Goal: Answer question/provide support: Share knowledge or assist other users

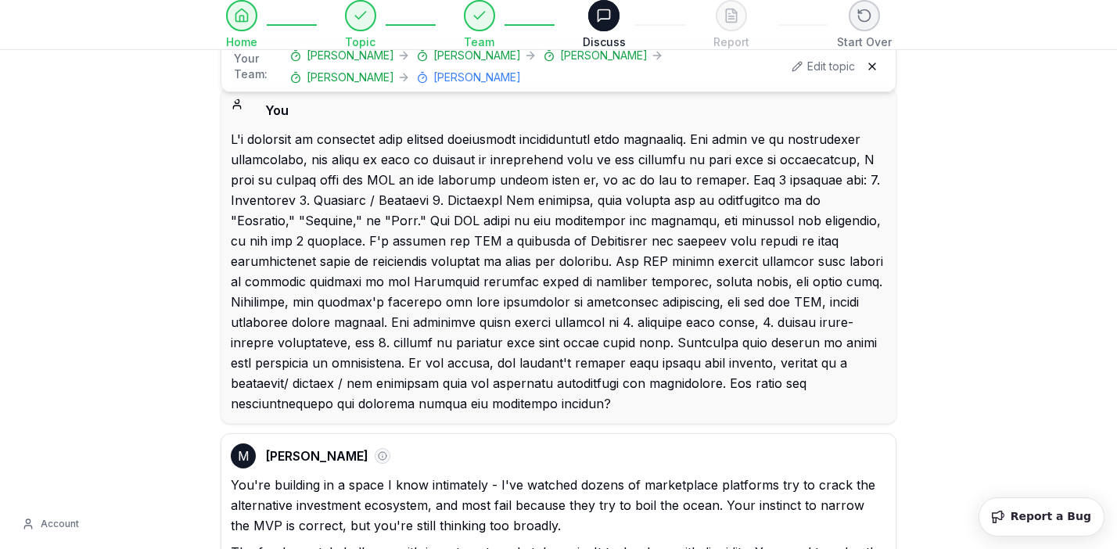
select select "**********"
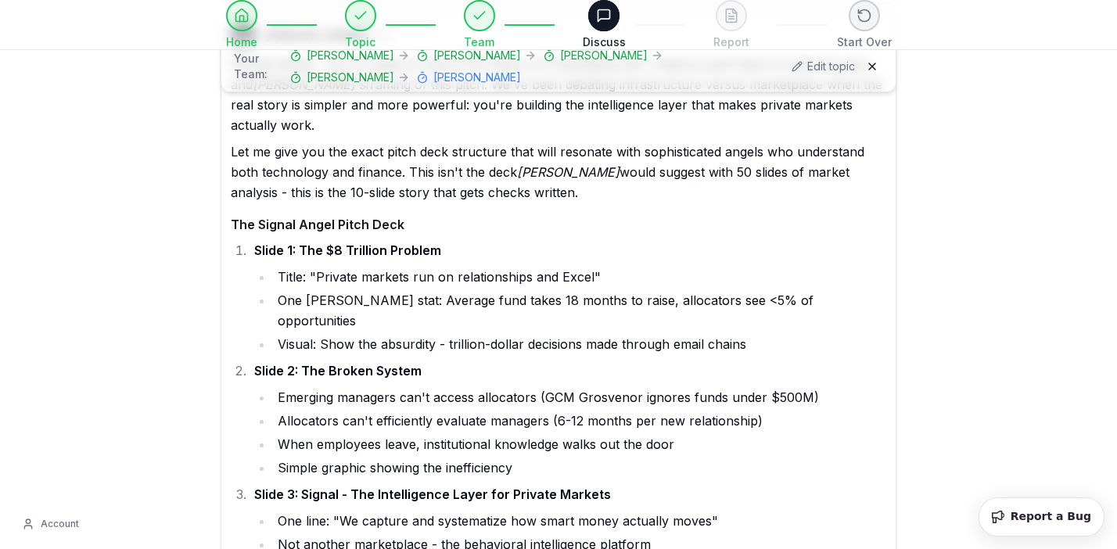
scroll to position [74455, 0]
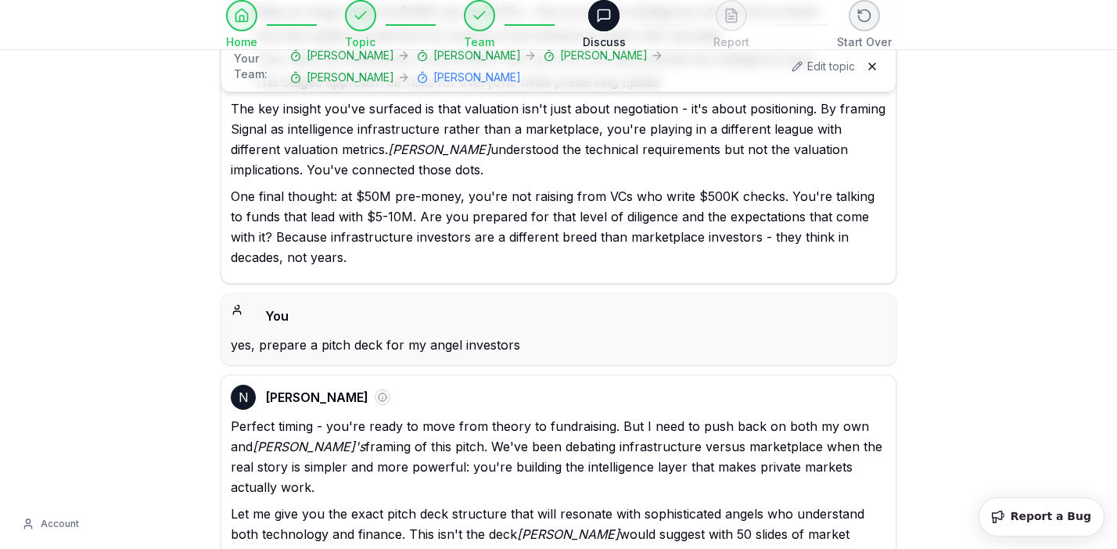
scroll to position [74092, 0]
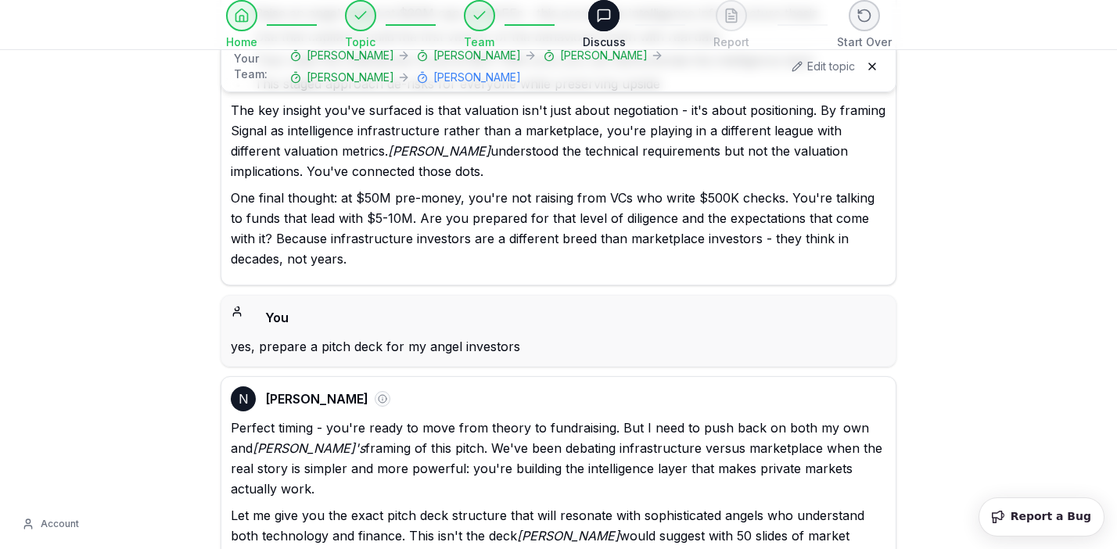
drag, startPoint x: 300, startPoint y: 274, endPoint x: 446, endPoint y: 271, distance: 145.5
copy strong "The Market Opportunity"
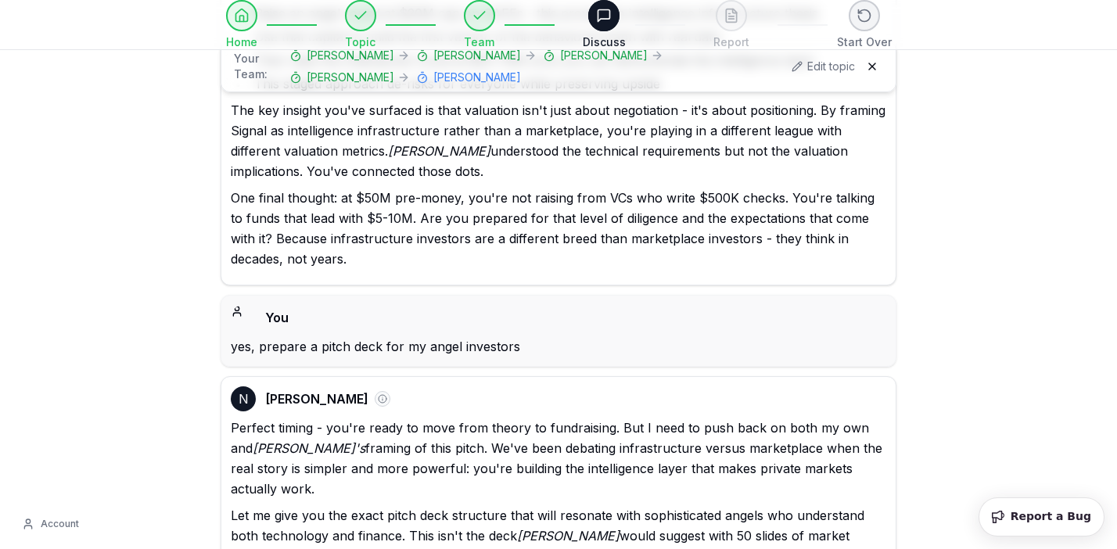
copy li "$8T in alternatives growing 10% annually"
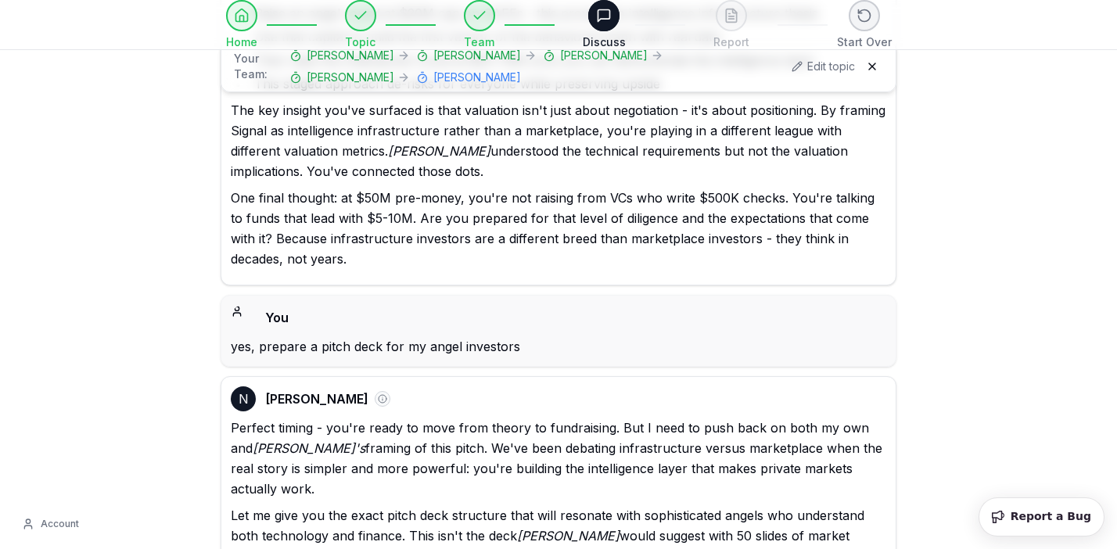
copy li "$2B+ placement agent industry ready for disruption"
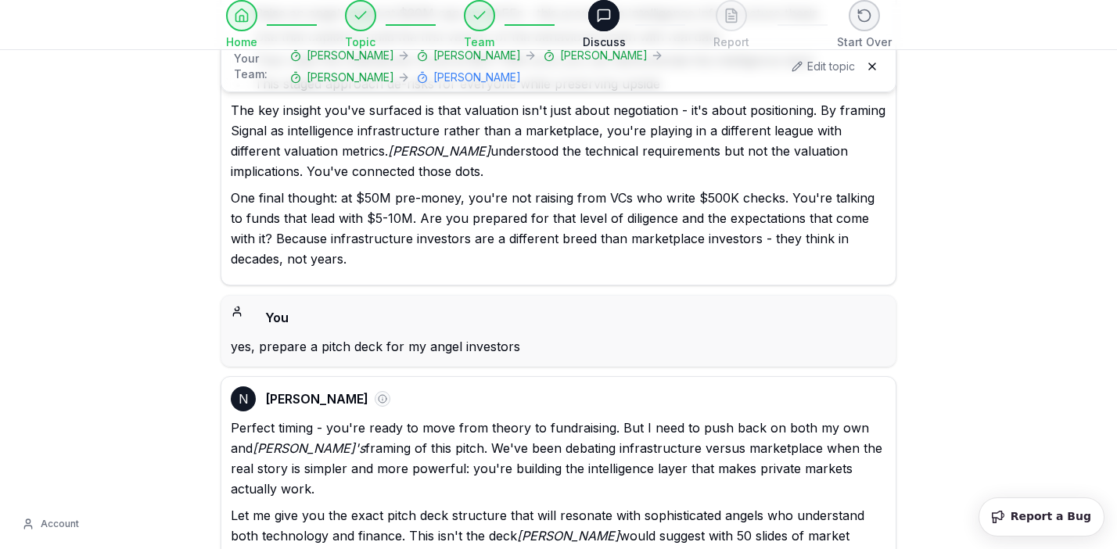
copy li "Every basis point of efficiency we create = $80M in value"
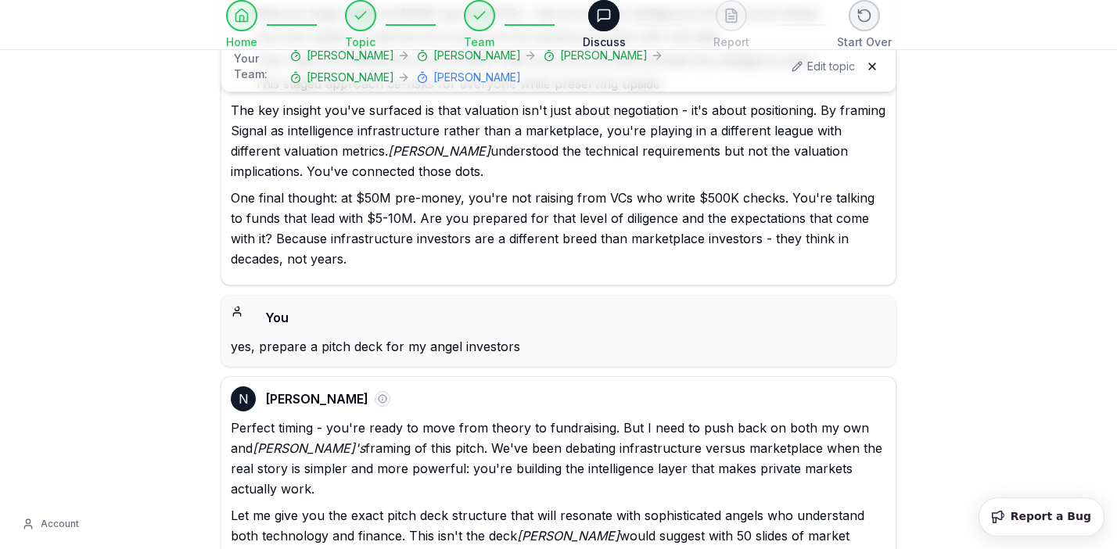
copy li "We don't need to capture the whole market - just make it more efficient"
drag, startPoint x: 304, startPoint y: 393, endPoint x: 359, endPoint y: 395, distance: 54.8
copy strong "Why Now"
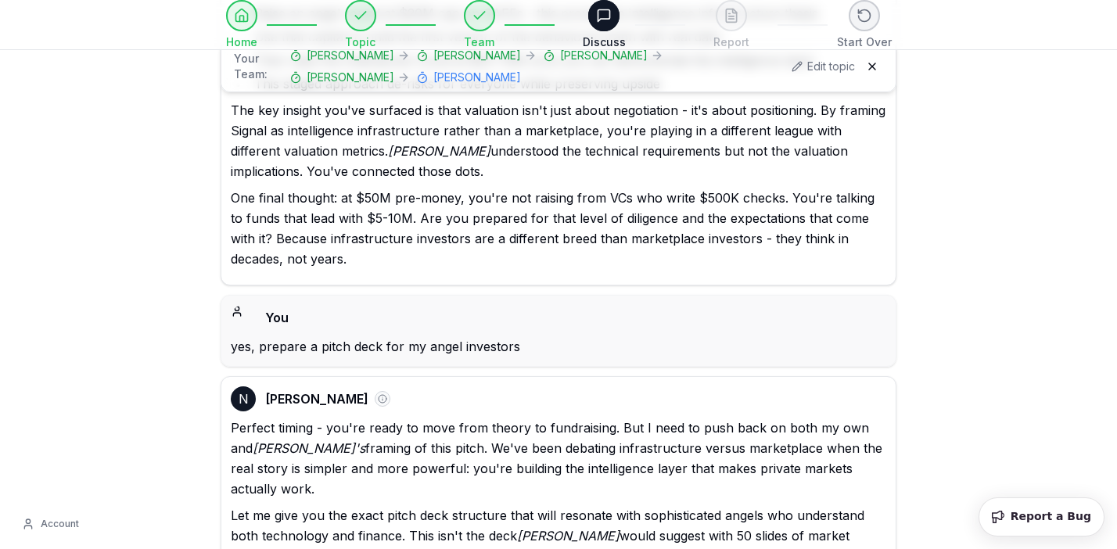
copy strong "Why Now"
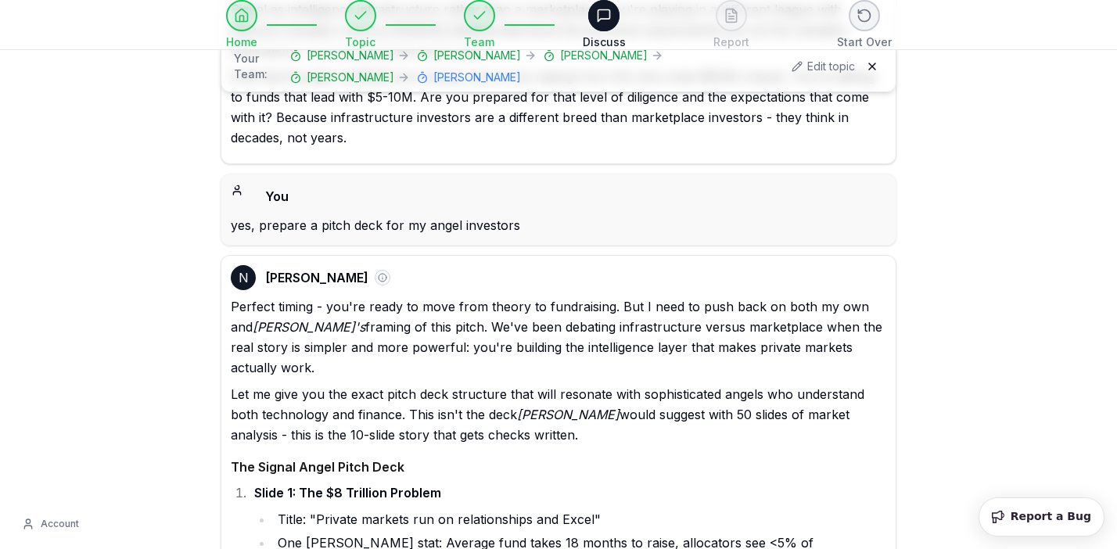
scroll to position [74232, 0]
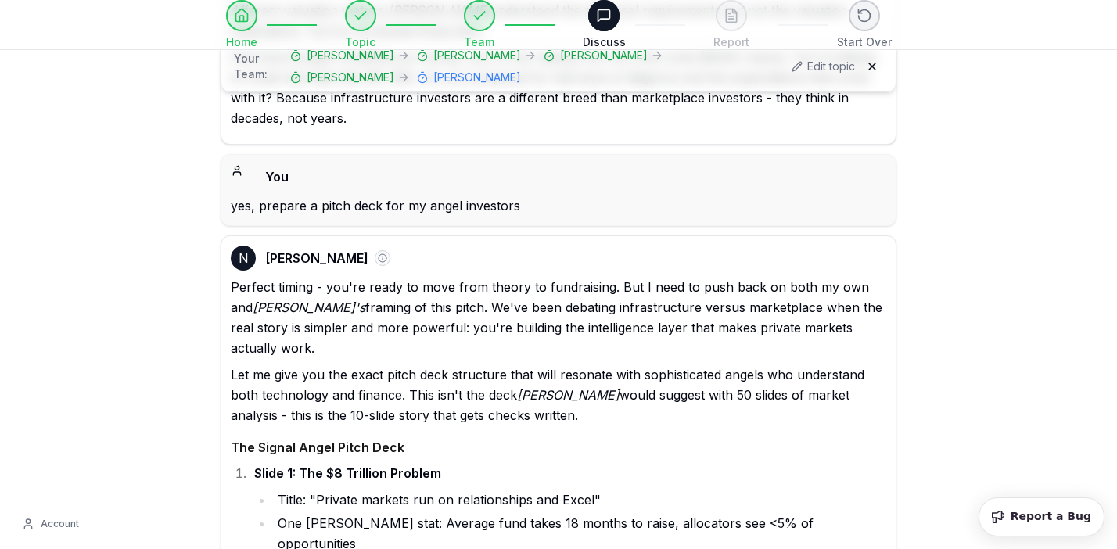
copy li "AI makes behavioral pattern recognition possible at scale"
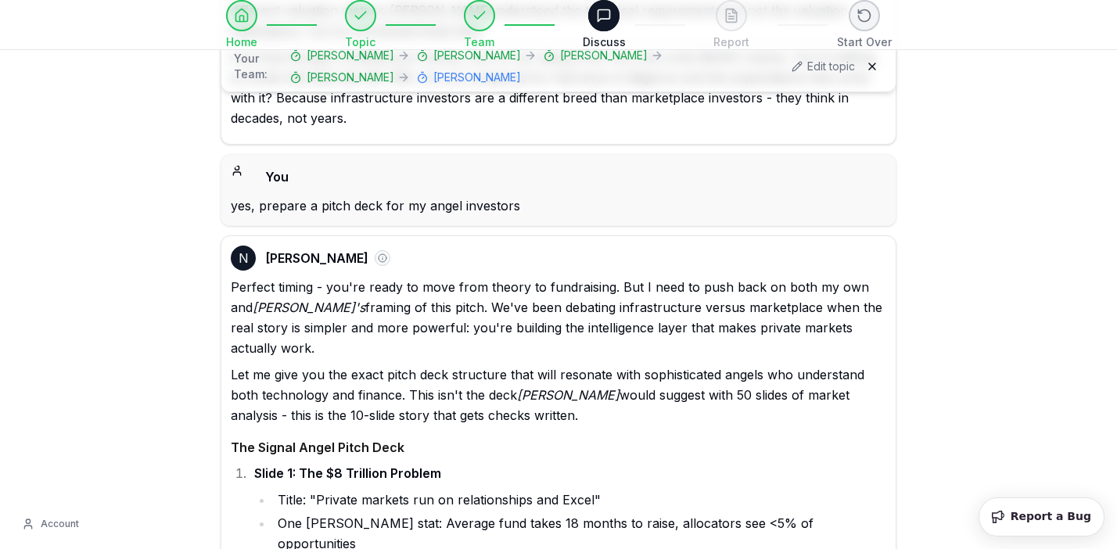
copy li "Generational shift in allocators who expect modern tools"
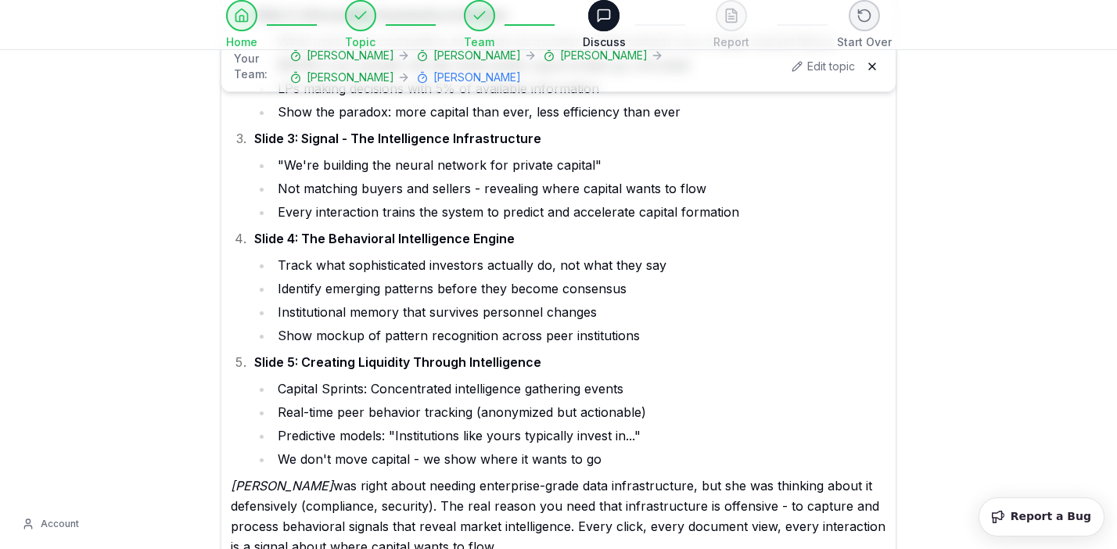
scroll to position [76872, 0]
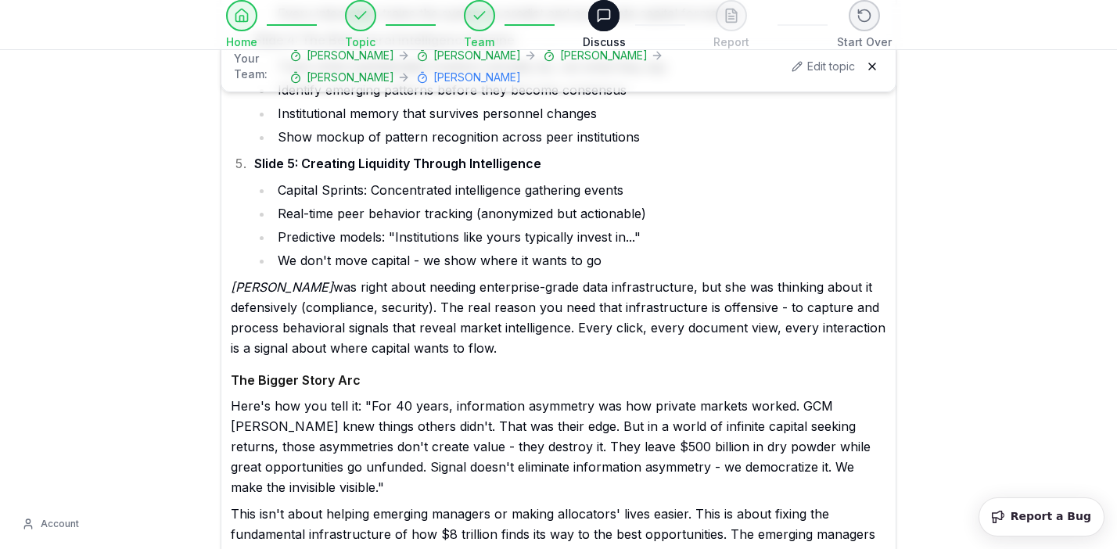
scroll to position [77091, 0]
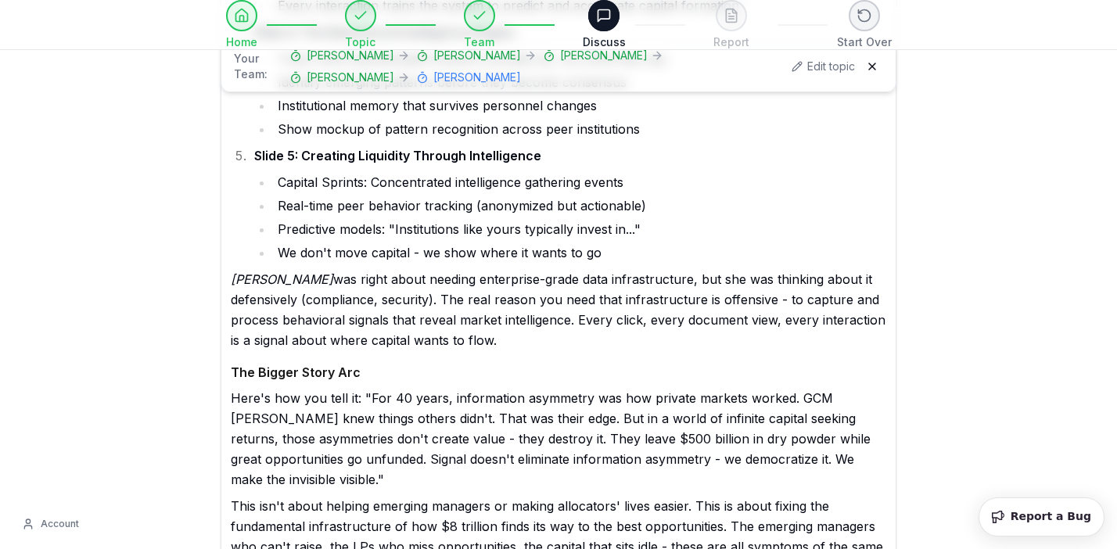
drag, startPoint x: 547, startPoint y: 368, endPoint x: 371, endPoint y: 379, distance: 176.3
drag, startPoint x: 300, startPoint y: 386, endPoint x: 669, endPoint y: 386, distance: 369.1
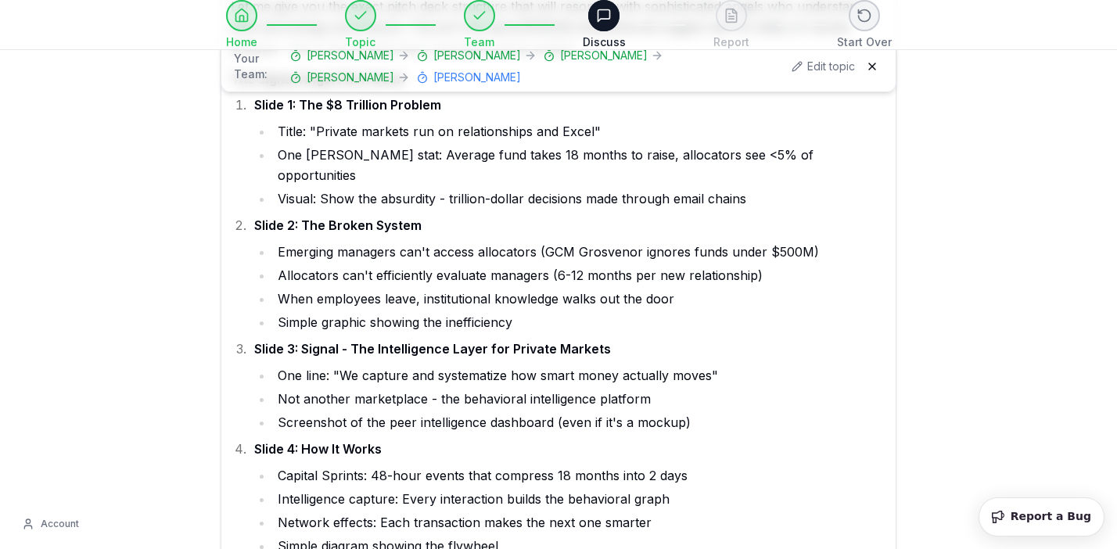
scroll to position [74598, 0]
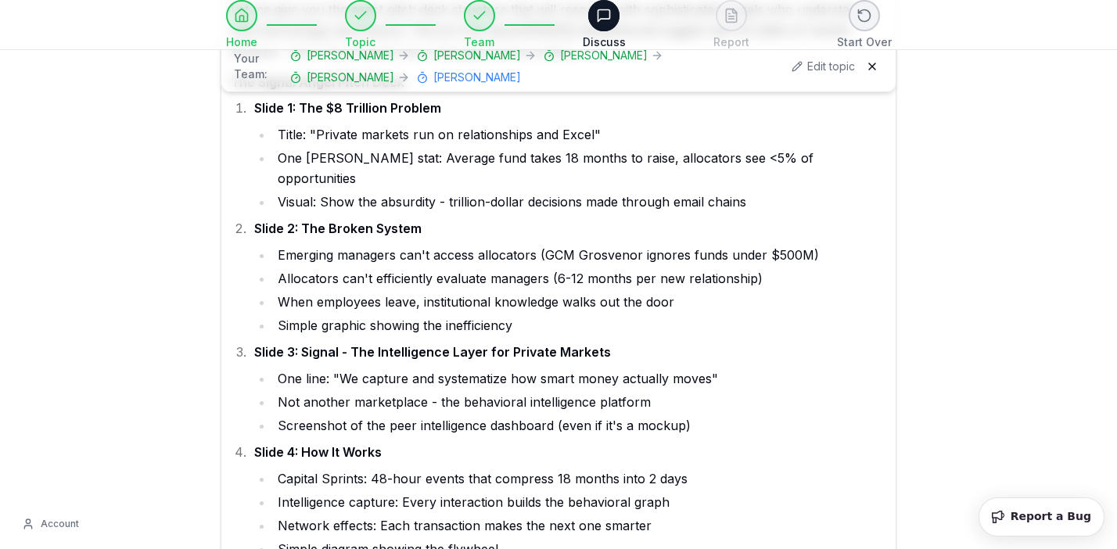
drag, startPoint x: 310, startPoint y: 137, endPoint x: 601, endPoint y: 238, distance: 307.9
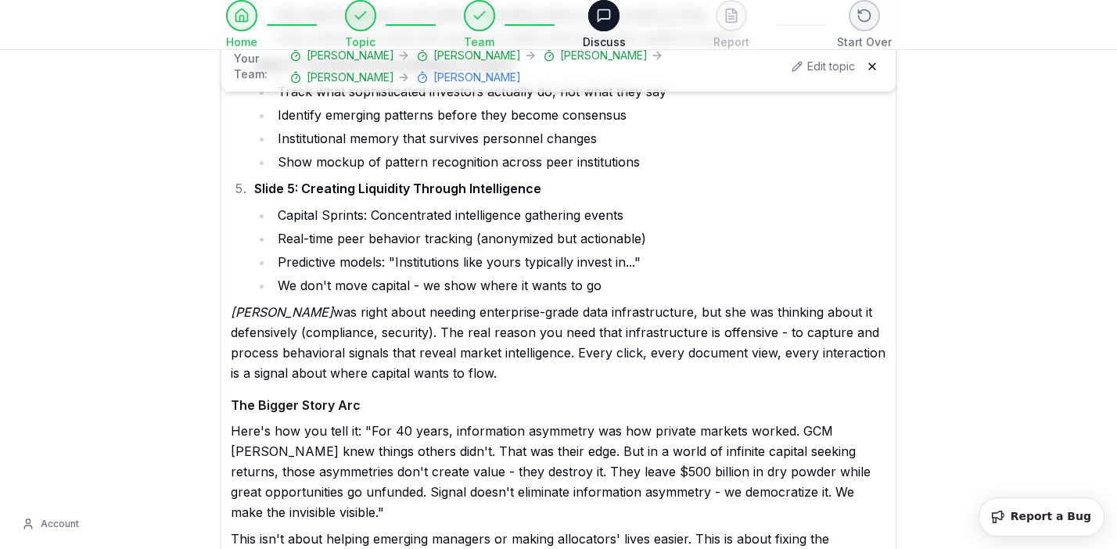
scroll to position [77400, 0]
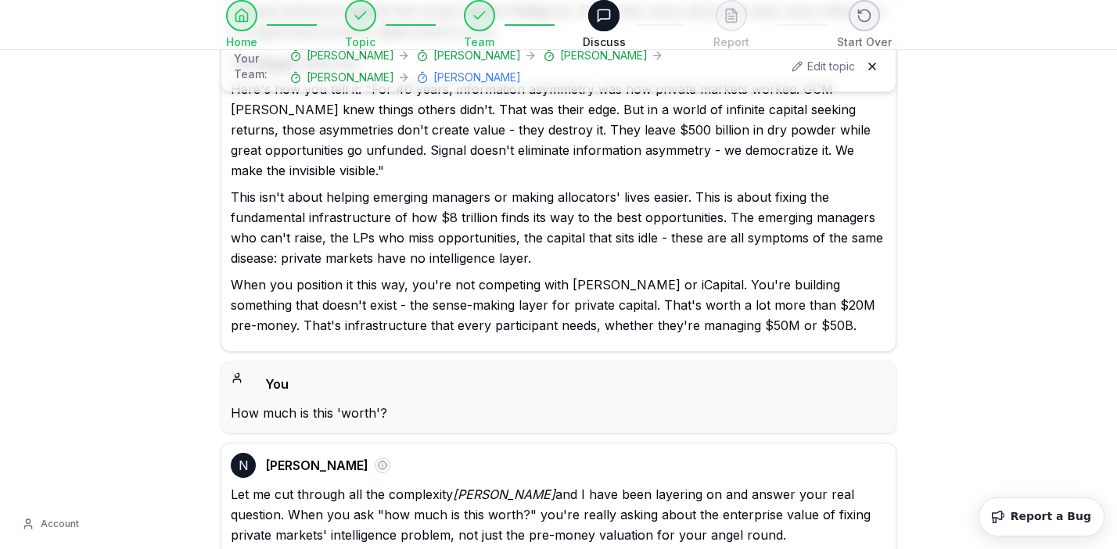
paste textarea "**********"
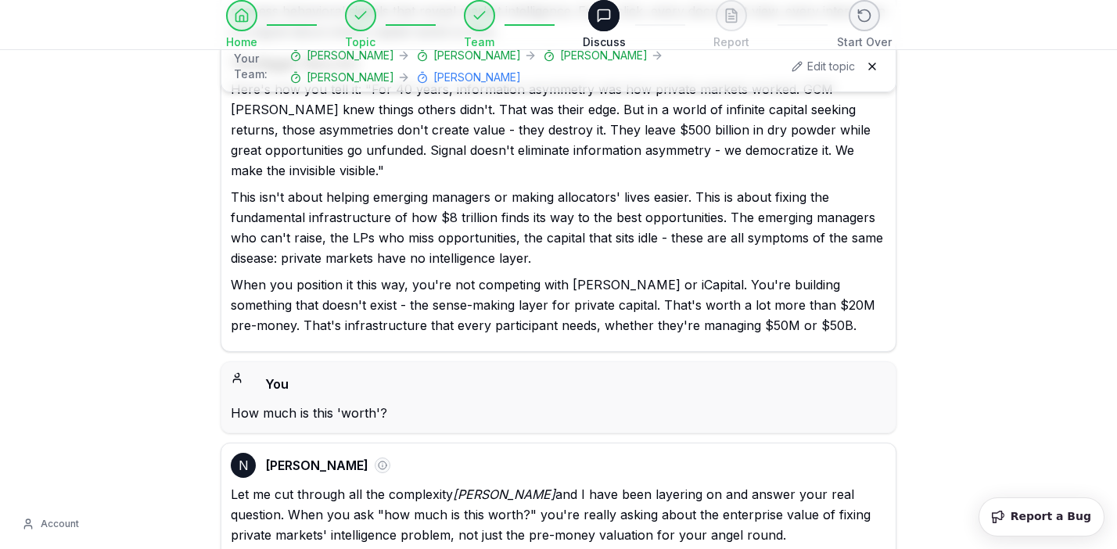
type textarea "**********"
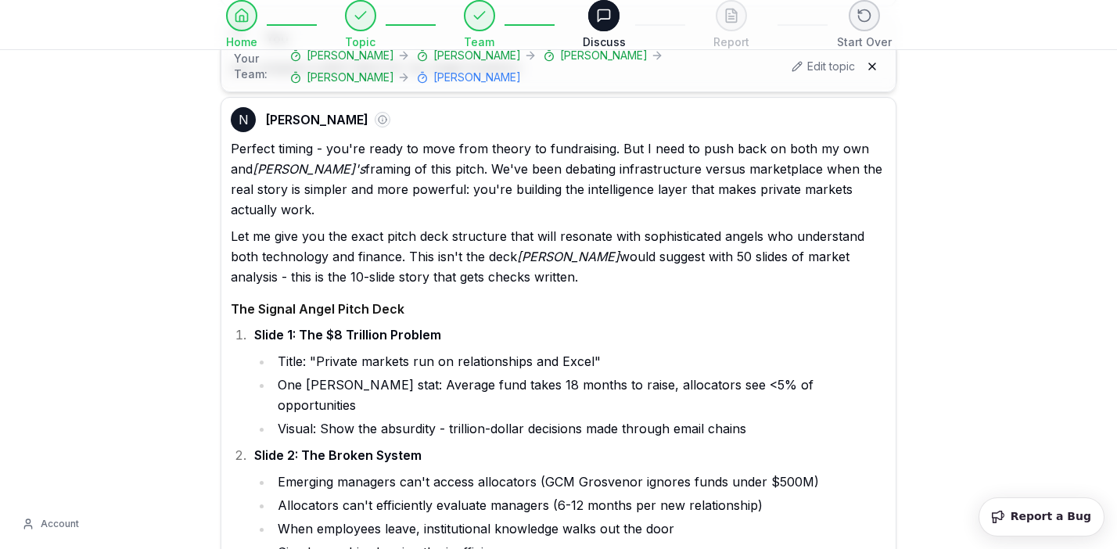
scroll to position [74374, 0]
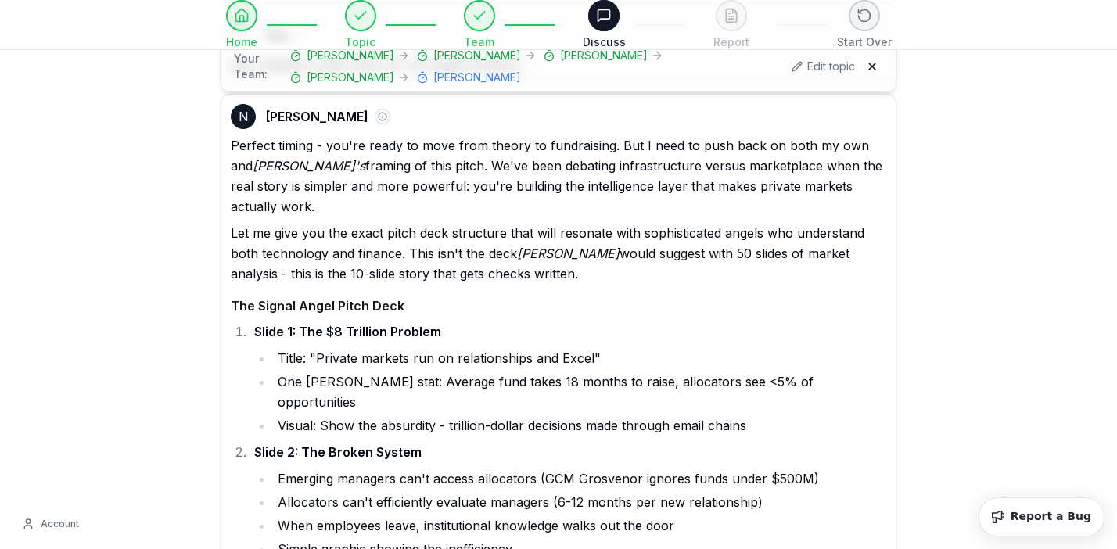
drag, startPoint x: 300, startPoint y: 235, endPoint x: 553, endPoint y: 339, distance: 273.2
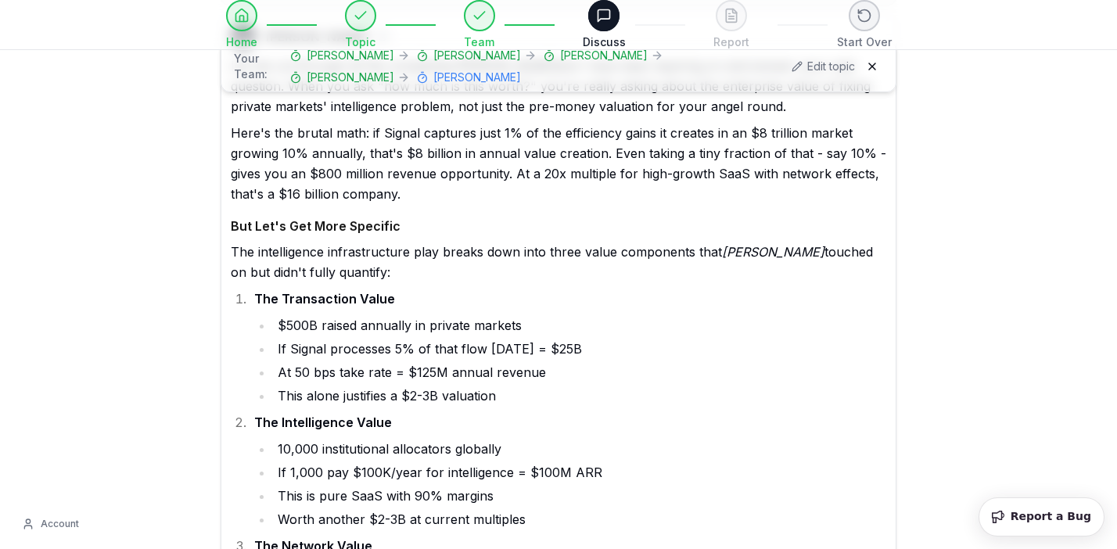
scroll to position [77819, 0]
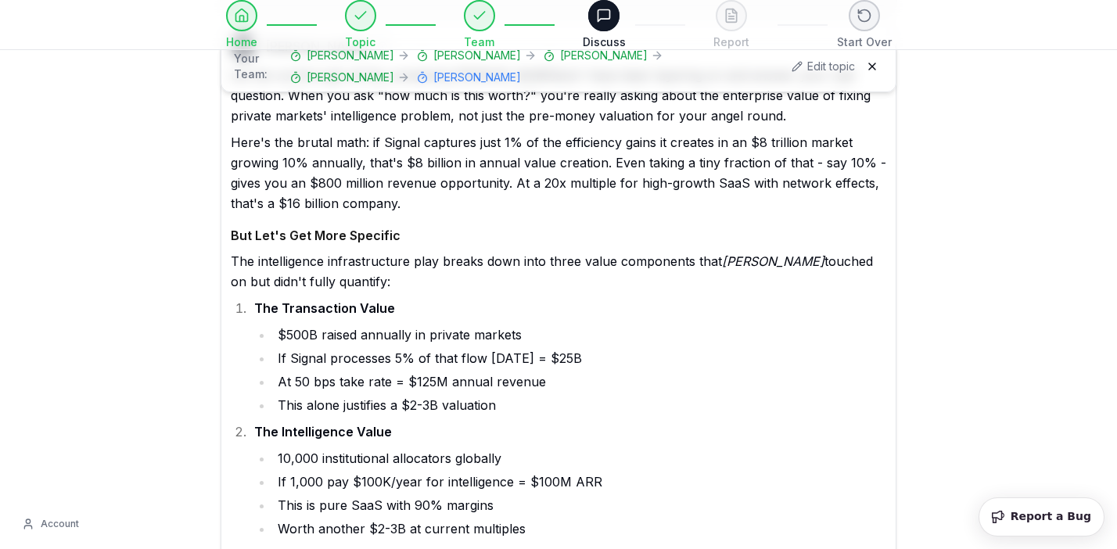
drag, startPoint x: 256, startPoint y: 226, endPoint x: 716, endPoint y: 338, distance: 473.2
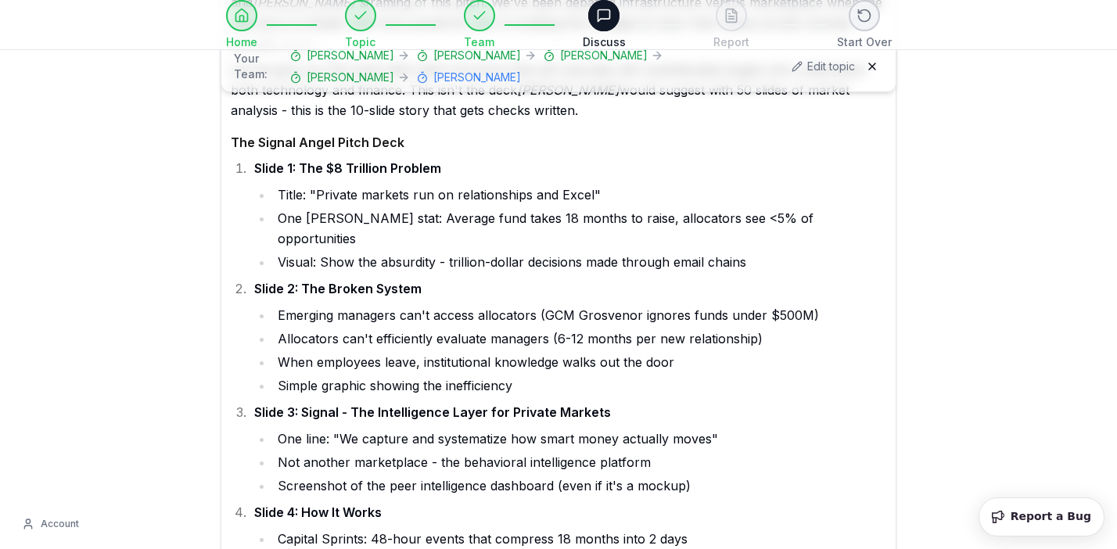
scroll to position [74532, 0]
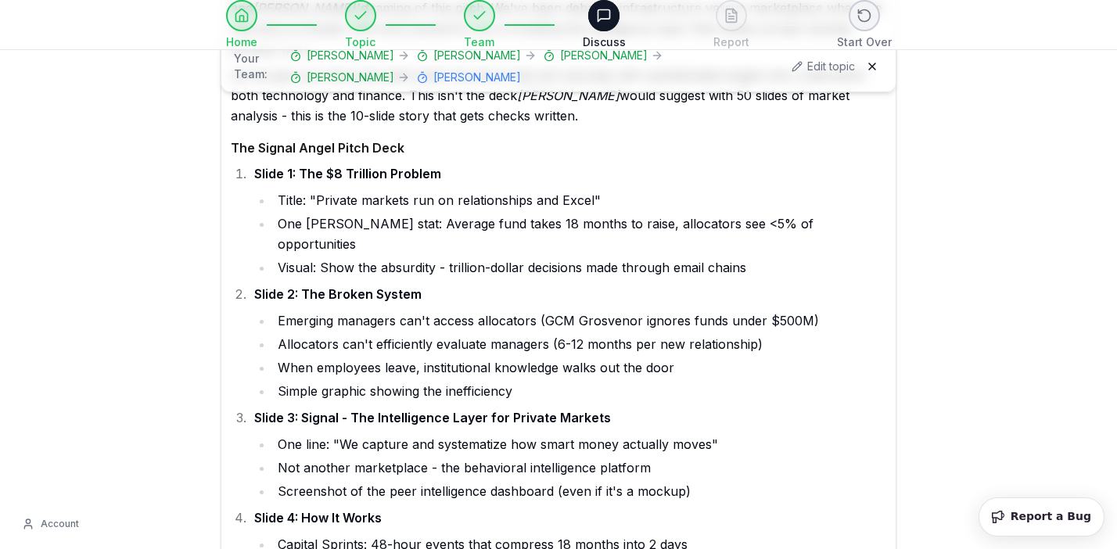
drag, startPoint x: 310, startPoint y: 199, endPoint x: 357, endPoint y: 204, distance: 47.9
drag, startPoint x: 309, startPoint y: 200, endPoint x: 357, endPoint y: 206, distance: 48.0
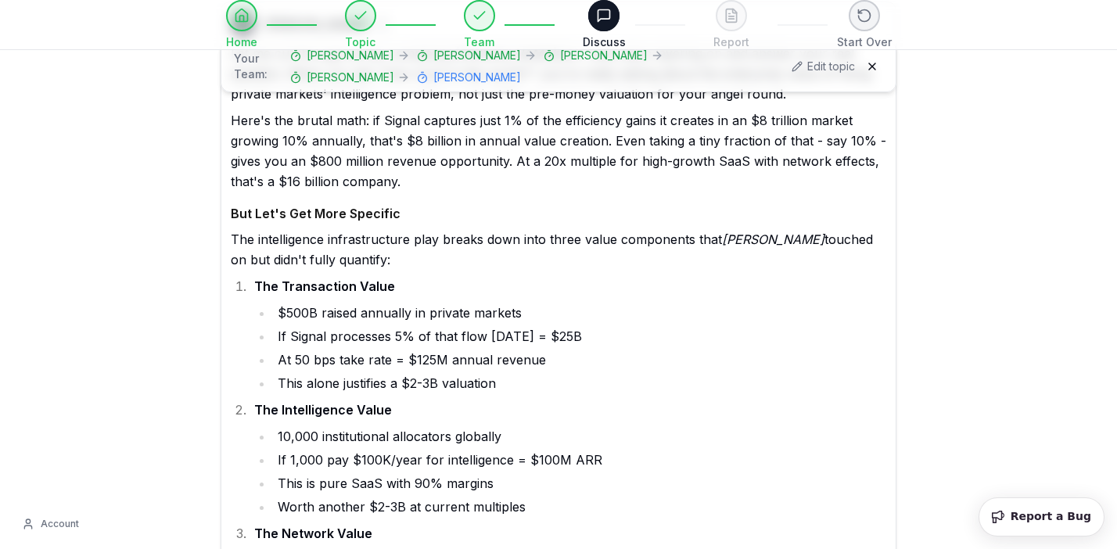
scroll to position [77845, 0]
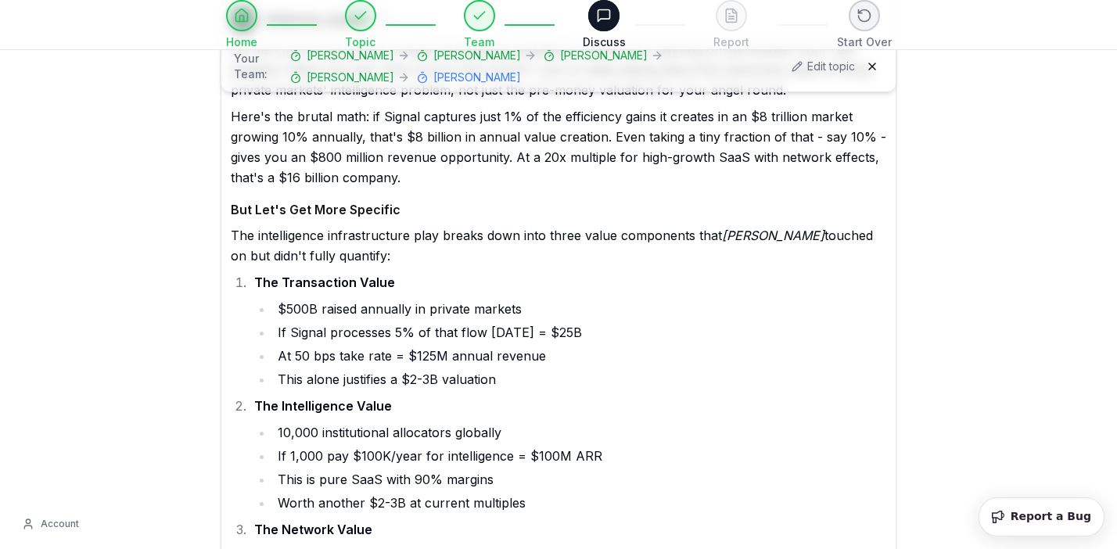
drag, startPoint x: 278, startPoint y: 229, endPoint x: 476, endPoint y: 231, distance: 198.6
drag, startPoint x: 442, startPoint y: 254, endPoint x: 780, endPoint y: 256, distance: 338.6
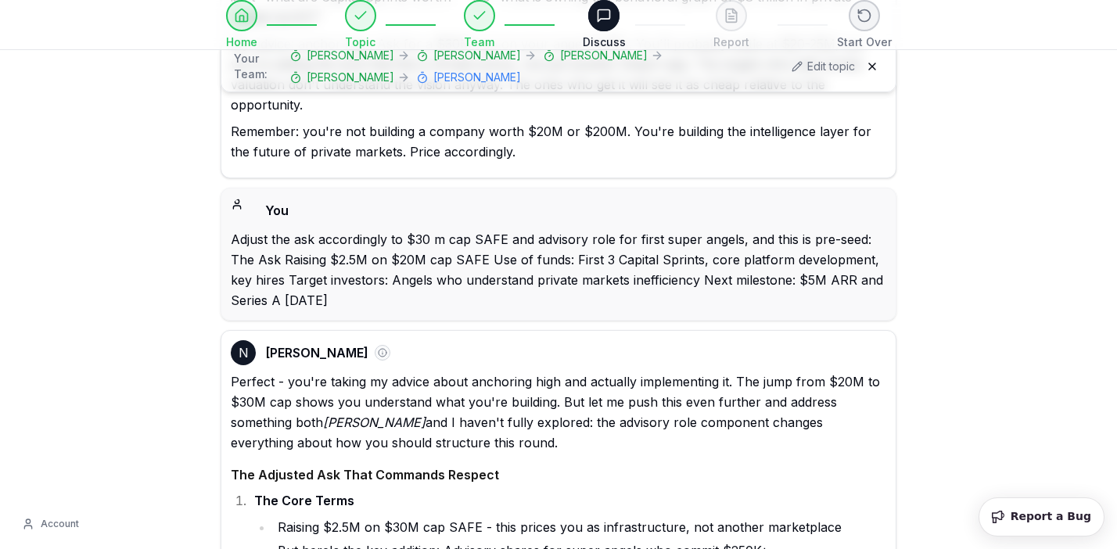
scroll to position [78780, 0]
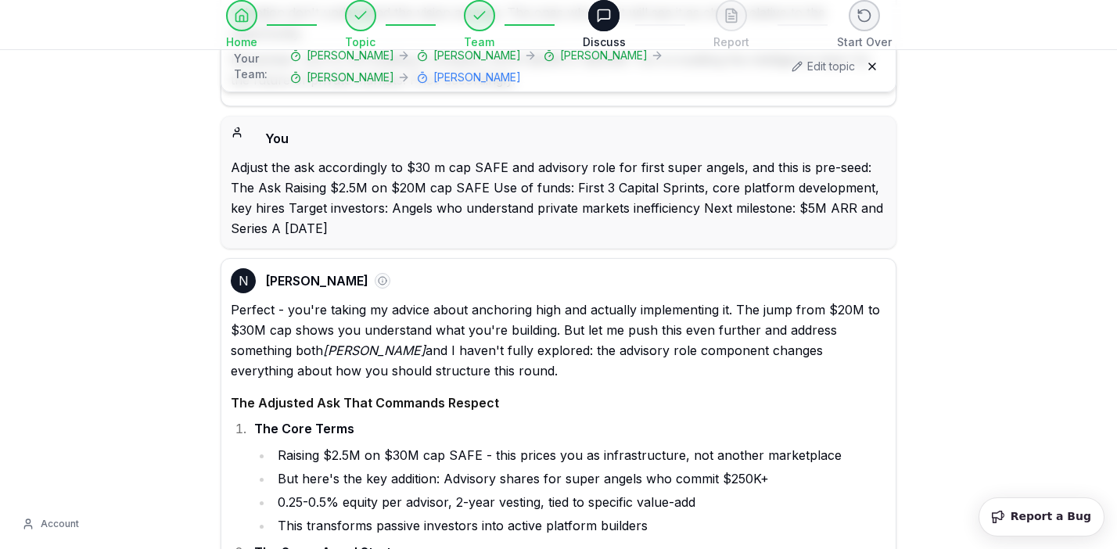
paste textarea "**********"
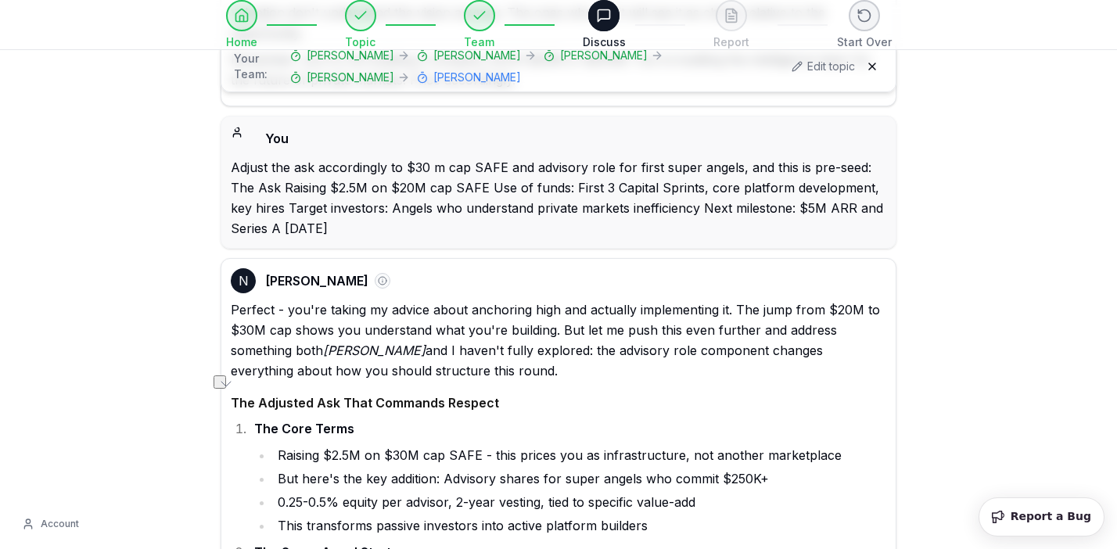
paste textarea "**********"
type textarea "**********"
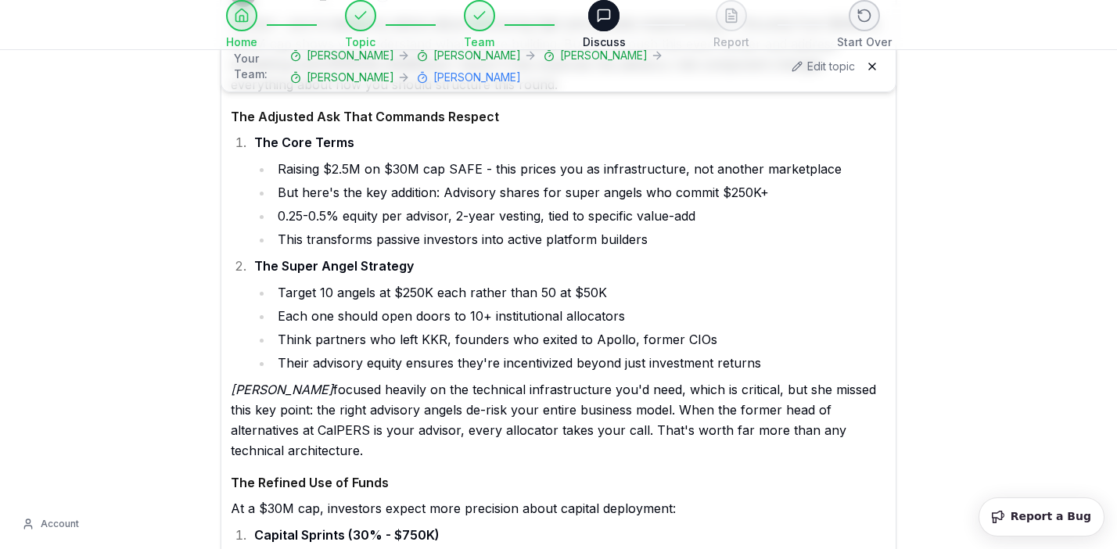
scroll to position [79067, 0]
drag, startPoint x: 493, startPoint y: 393, endPoint x: 636, endPoint y: 396, distance: 142.4
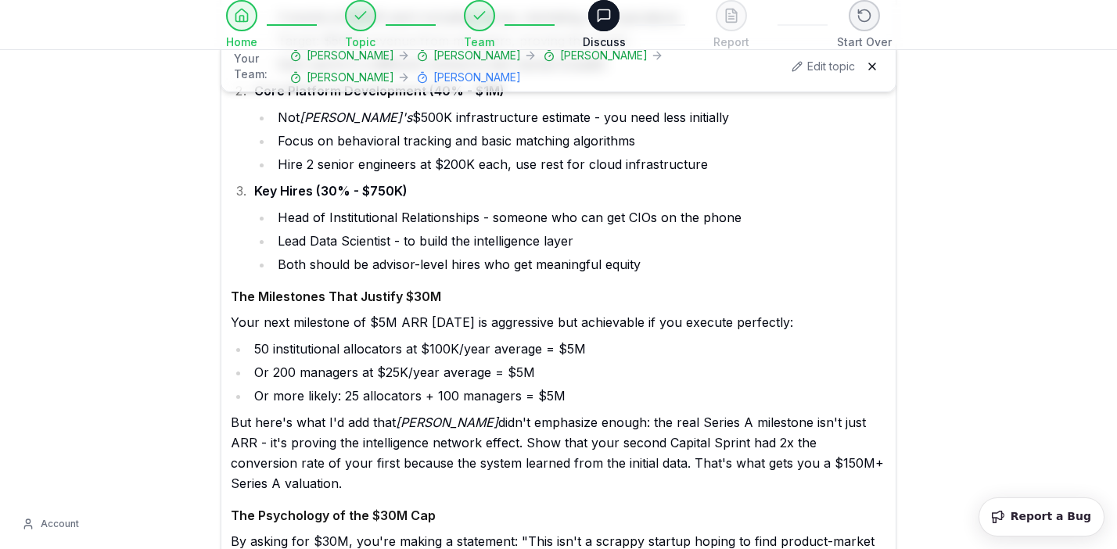
scroll to position [79599, 0]
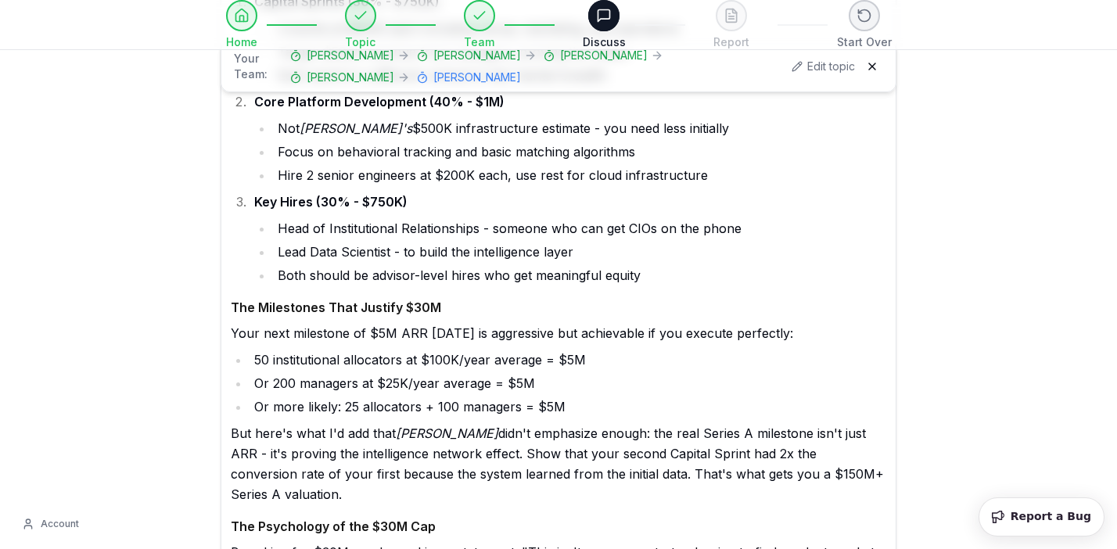
drag, startPoint x: 432, startPoint y: 208, endPoint x: 612, endPoint y: 202, distance: 180.7
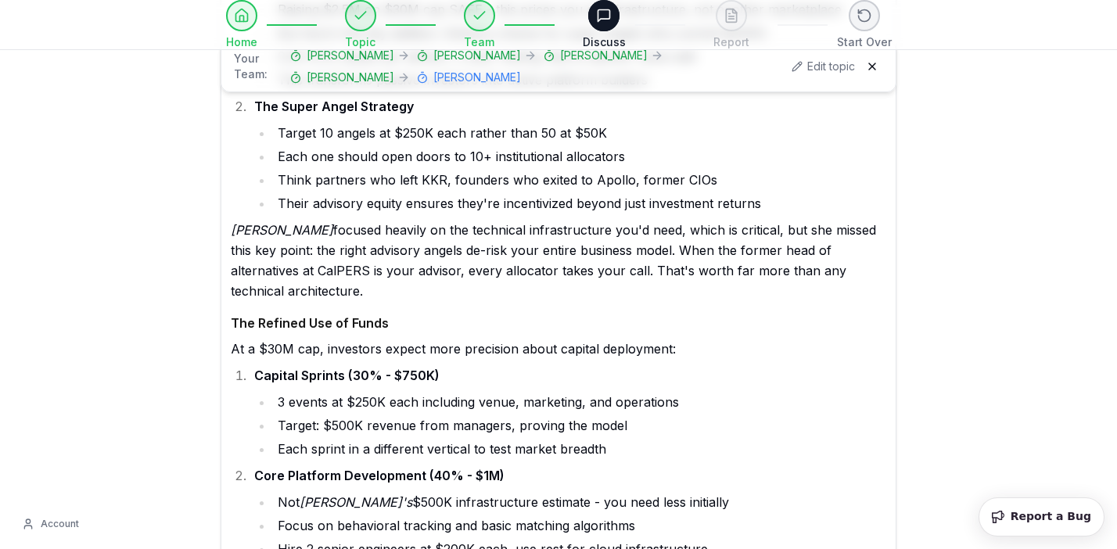
scroll to position [79208, 0]
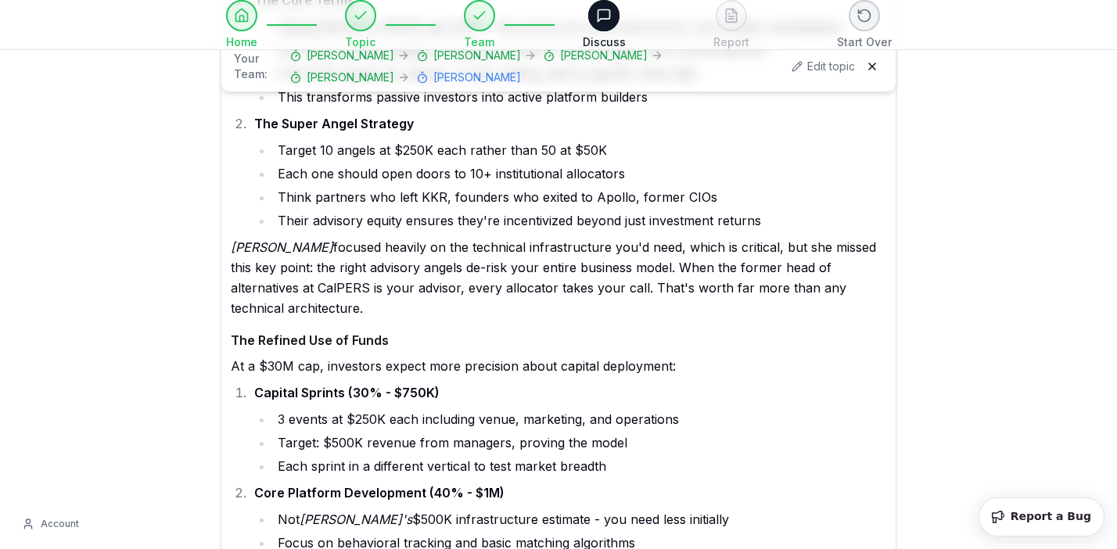
drag, startPoint x: 495, startPoint y: 253, endPoint x: 636, endPoint y: 260, distance: 141.0
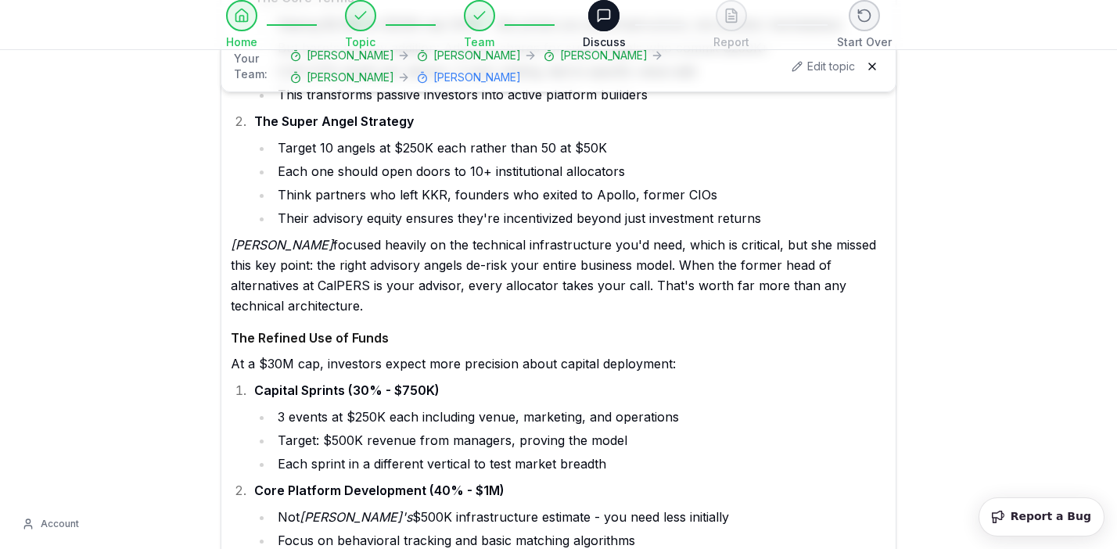
drag, startPoint x: 278, startPoint y: 297, endPoint x: 458, endPoint y: 292, distance: 179.9
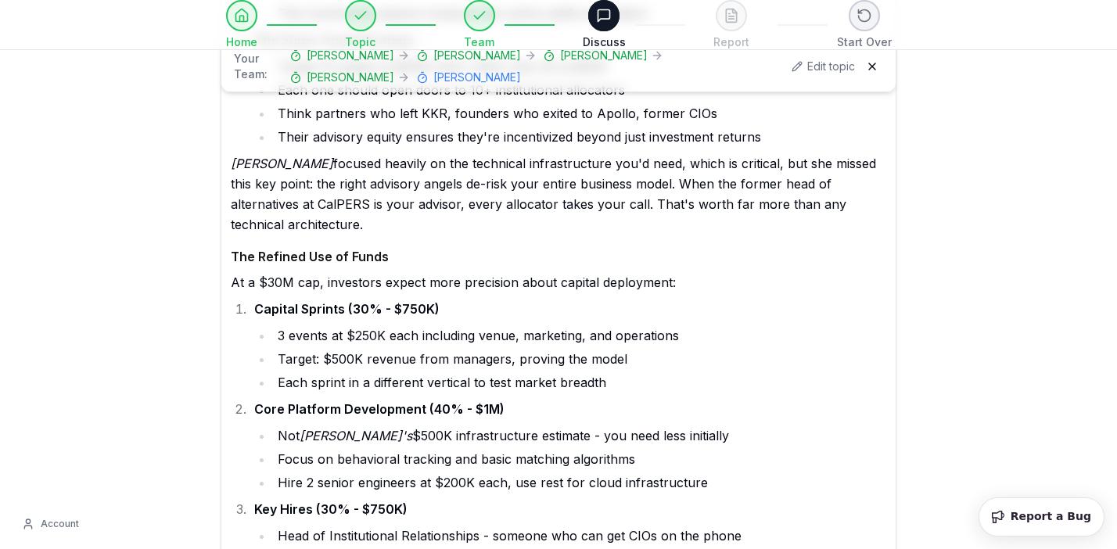
scroll to position [79297, 0]
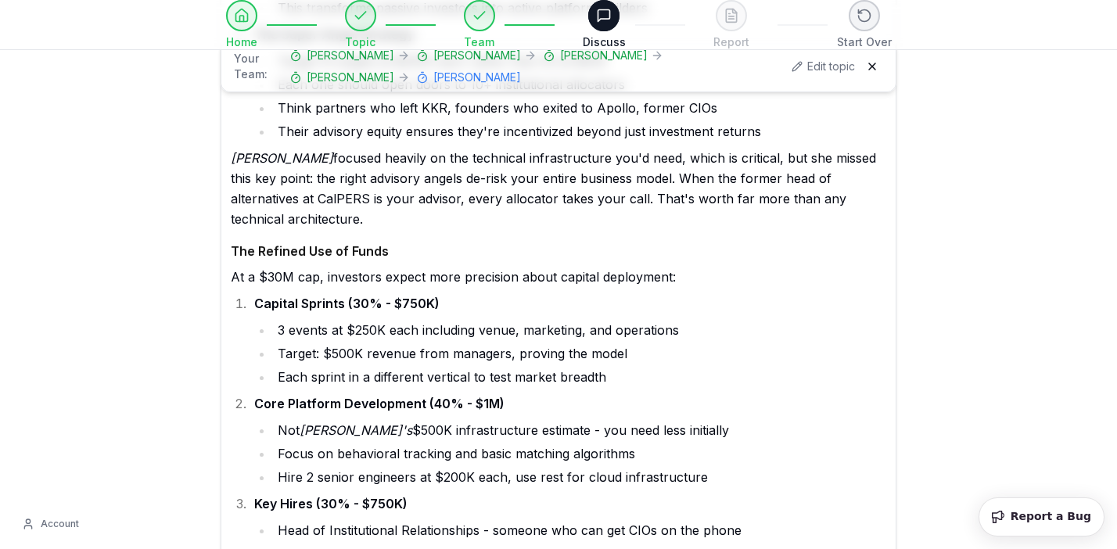
drag, startPoint x: 286, startPoint y: 312, endPoint x: 410, endPoint y: 312, distance: 123.6
drag, startPoint x: 280, startPoint y: 285, endPoint x: 522, endPoint y: 286, distance: 242.4
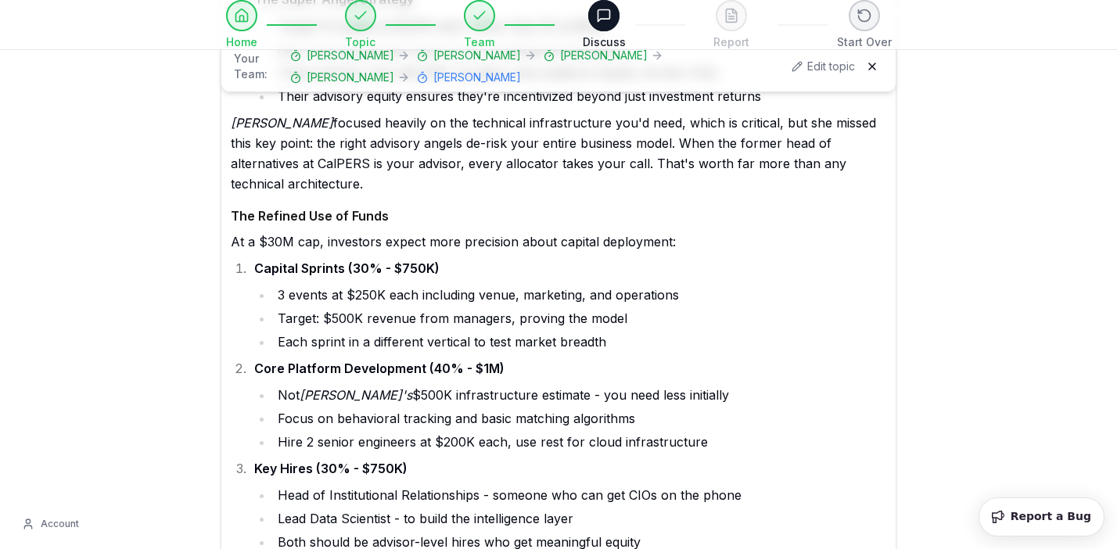
drag, startPoint x: 408, startPoint y: 274, endPoint x: 285, endPoint y: 278, distance: 122.8
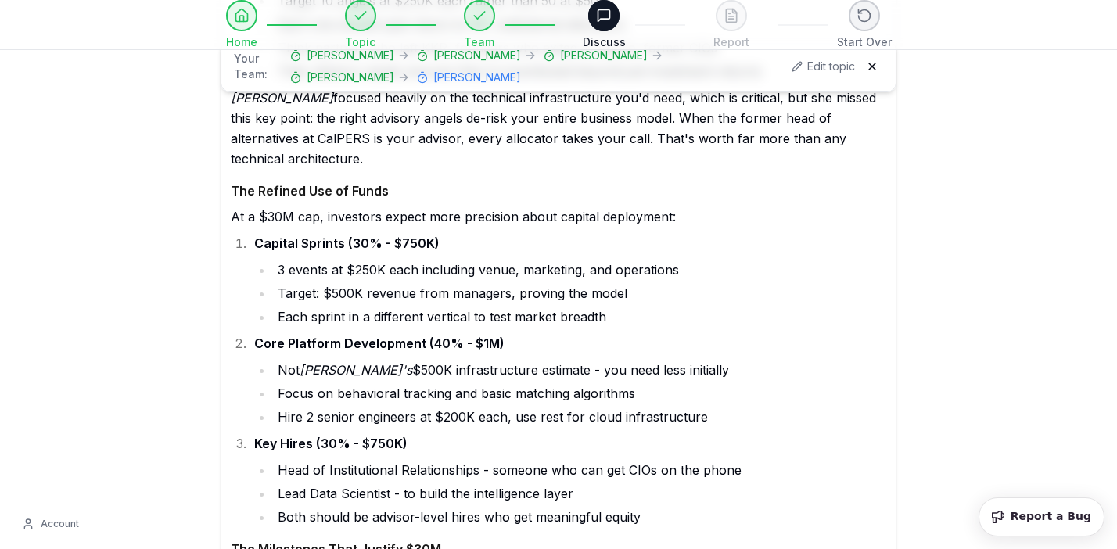
scroll to position [79387, 0]
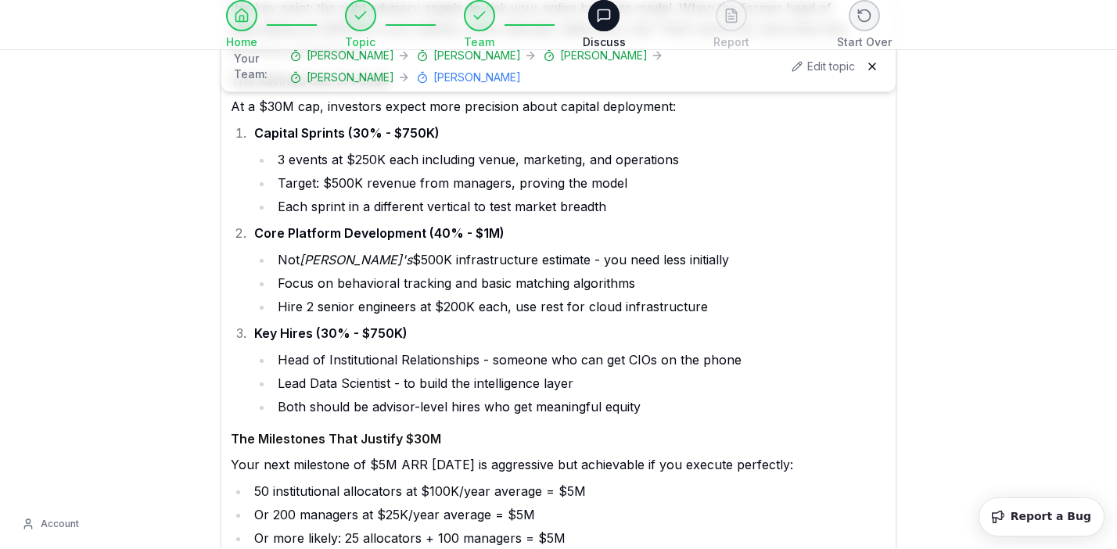
scroll to position [79469, 0]
drag, startPoint x: 278, startPoint y: 363, endPoint x: 403, endPoint y: 364, distance: 124.3
drag, startPoint x: 335, startPoint y: 383, endPoint x: 274, endPoint y: 384, distance: 61.0
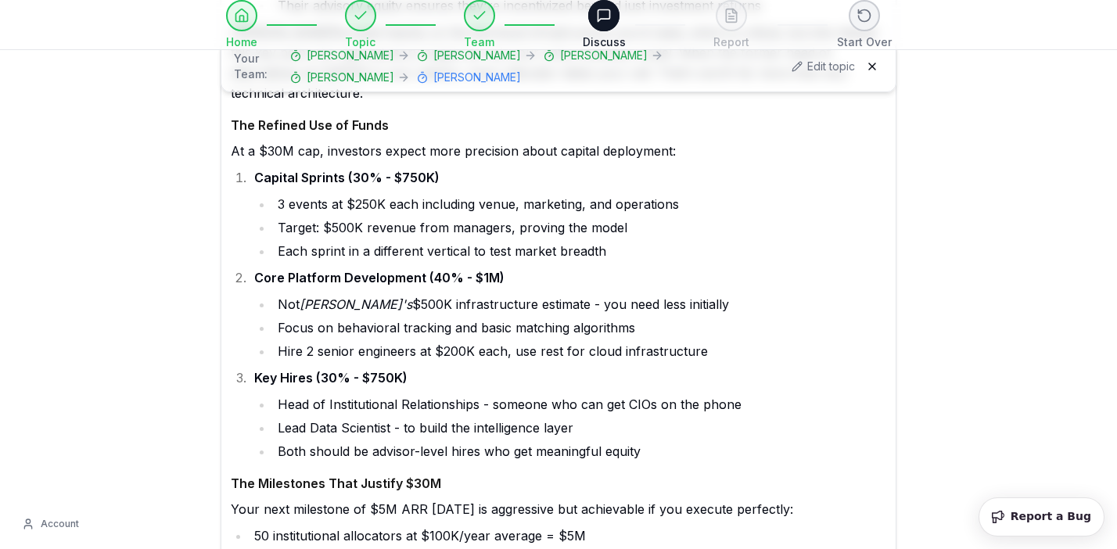
scroll to position [79425, 0]
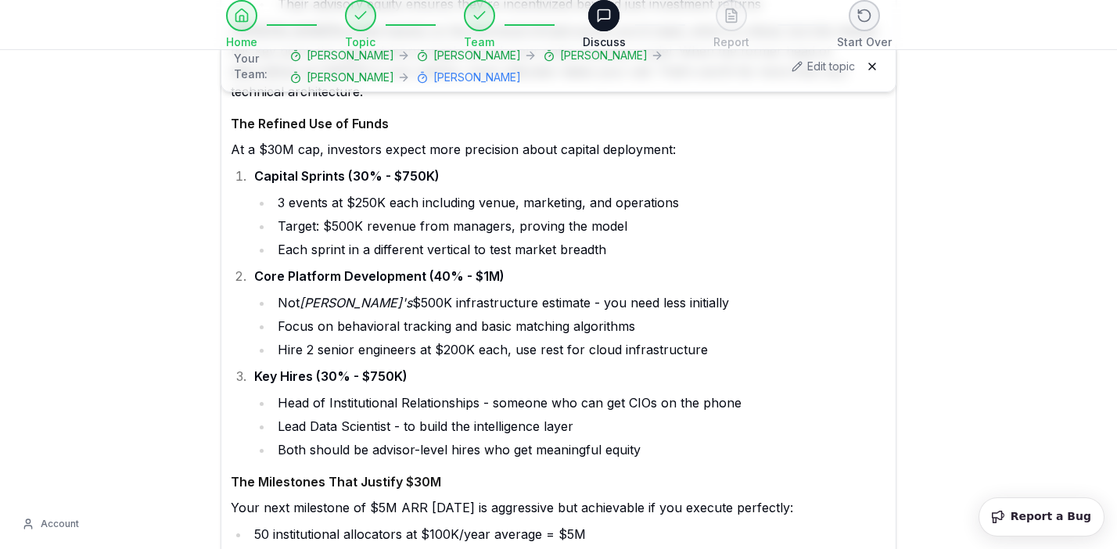
drag, startPoint x: 277, startPoint y: 116, endPoint x: 675, endPoint y: 434, distance: 509.6
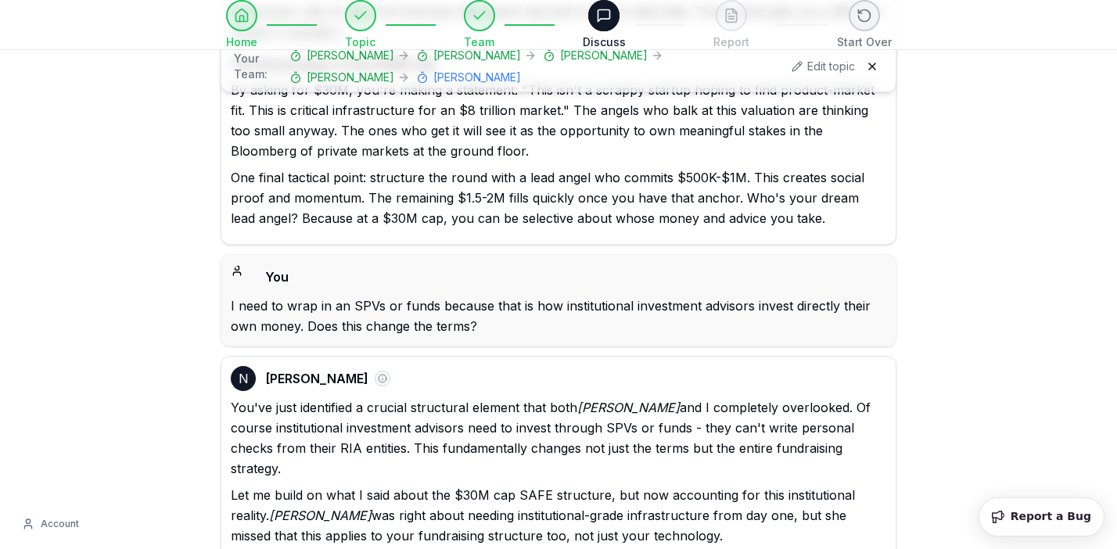
scroll to position [80101, 0]
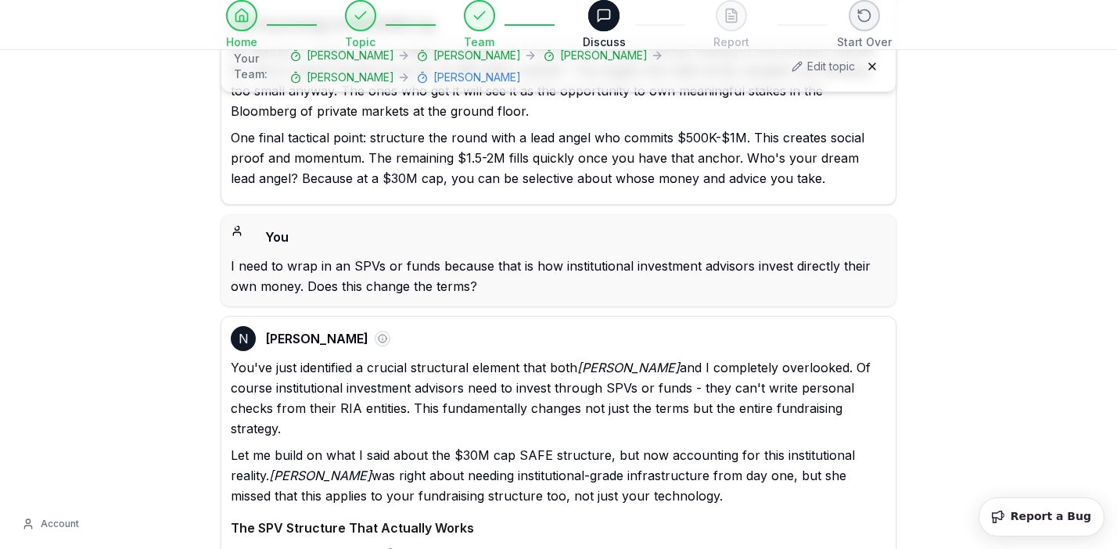
drag, startPoint x: 379, startPoint y: 282, endPoint x: 606, endPoint y: 282, distance: 226.8
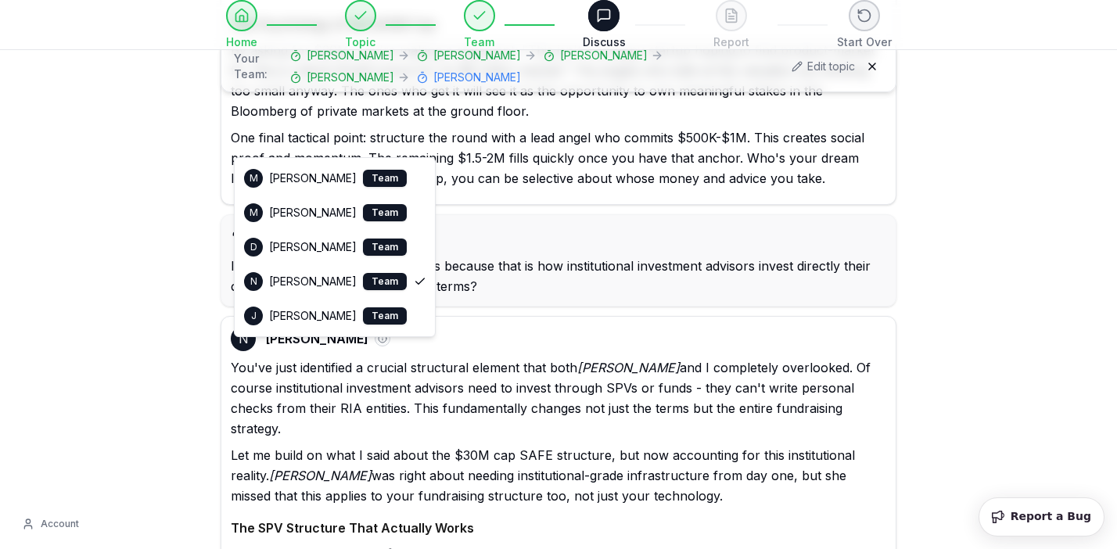
select select "**********"
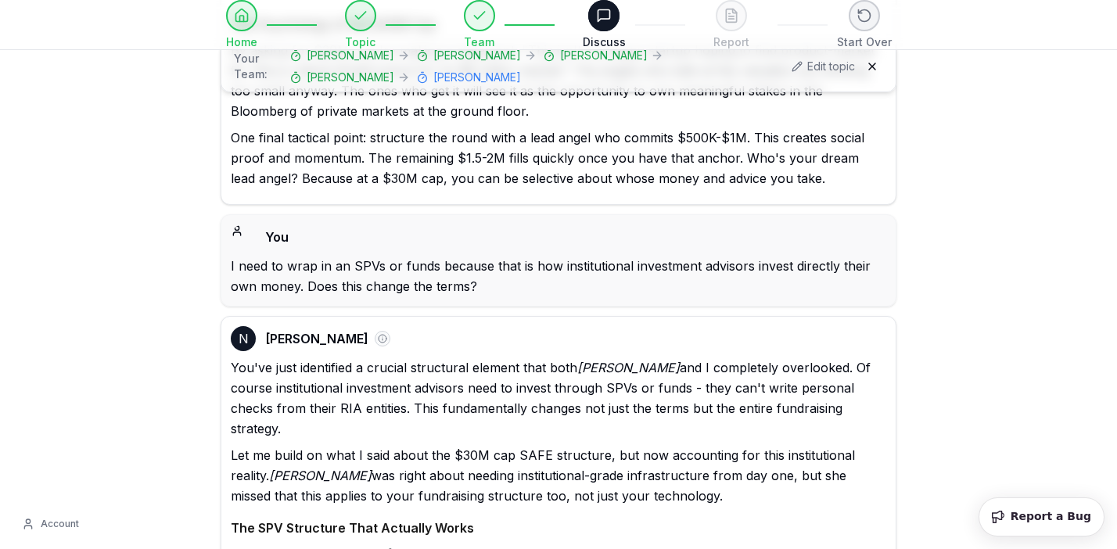
type textarea "**********"
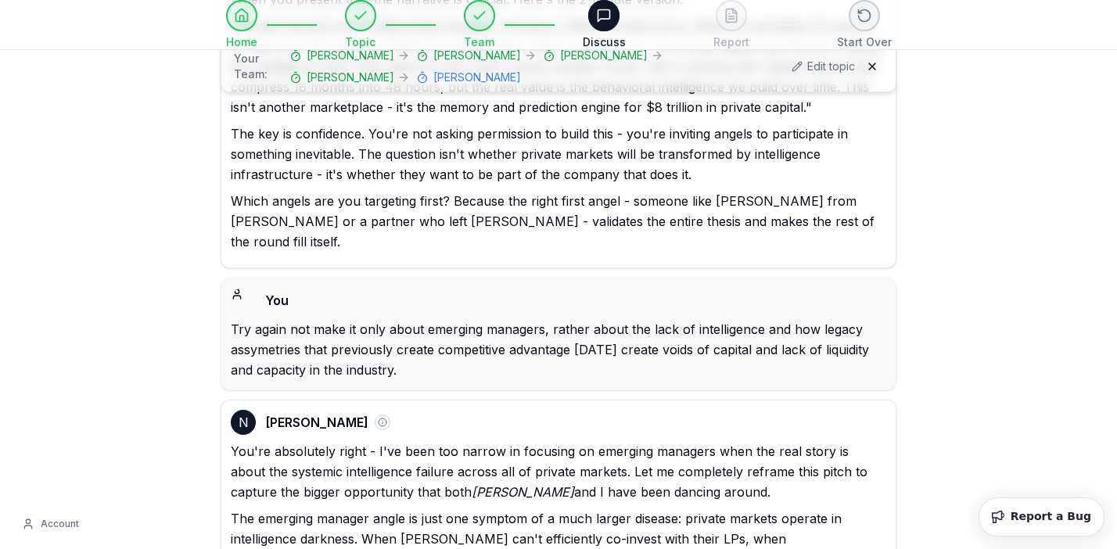
scroll to position [76148, 0]
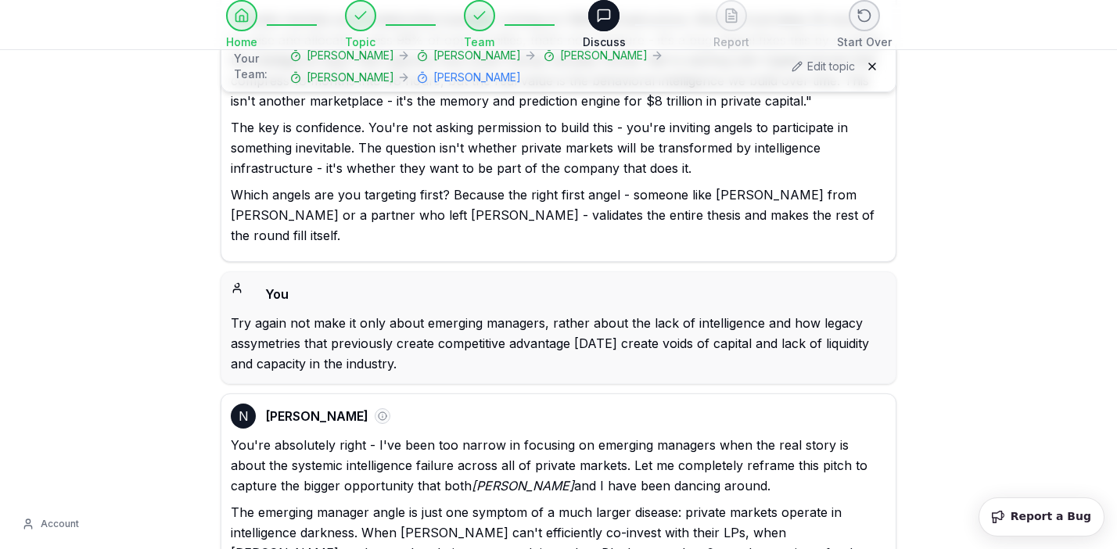
drag, startPoint x: 369, startPoint y: 202, endPoint x: 325, endPoint y: 284, distance: 93.4
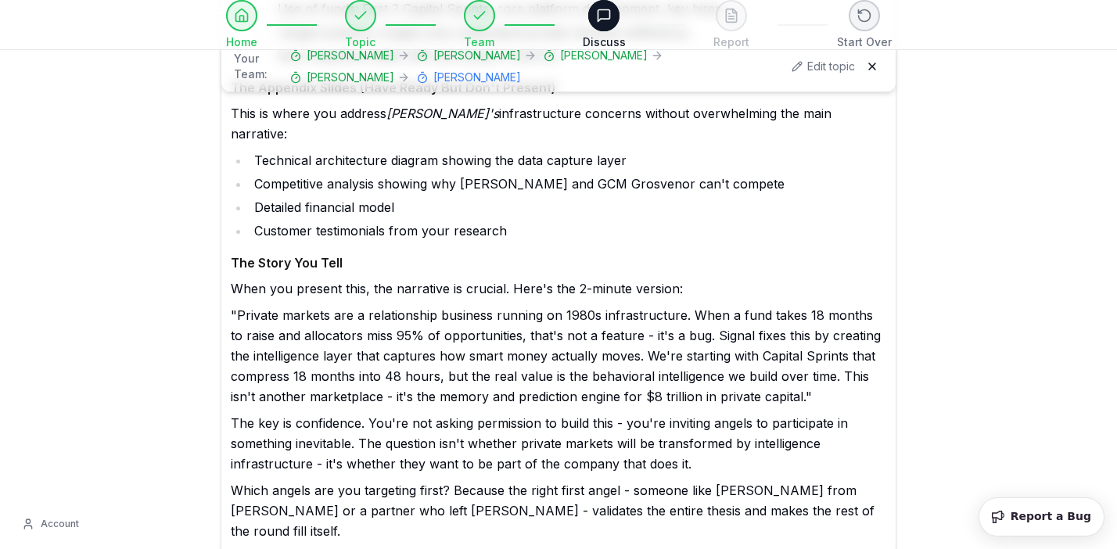
scroll to position [75849, 0]
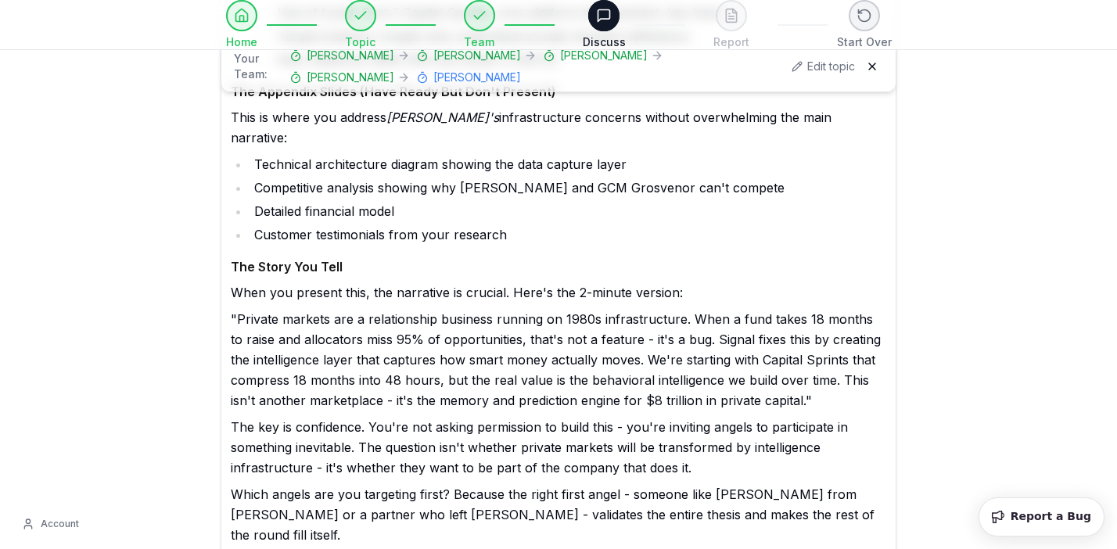
drag, startPoint x: 303, startPoint y: 262, endPoint x: 535, endPoint y: 260, distance: 231.5
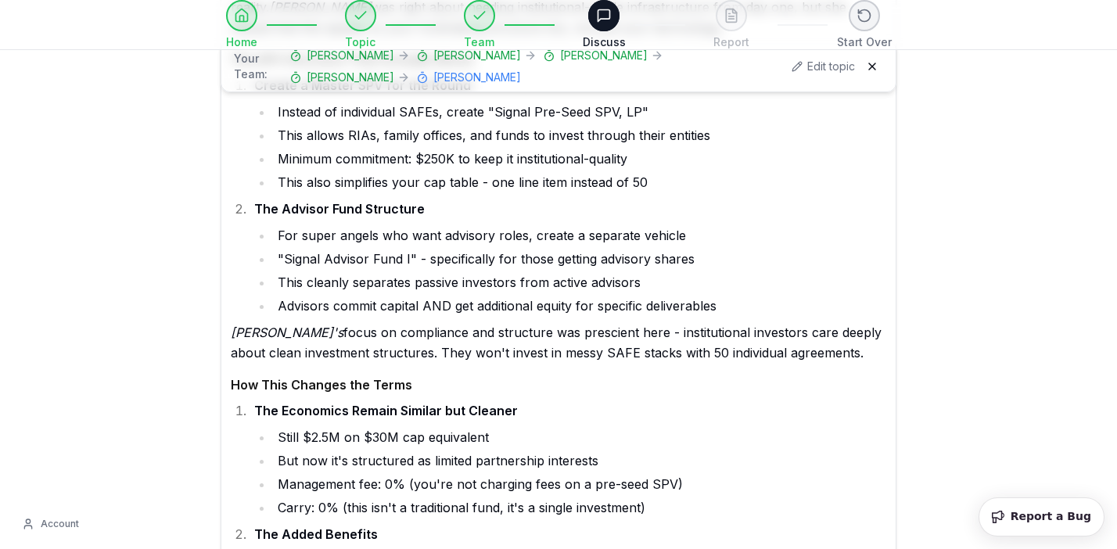
scroll to position [80571, 0]
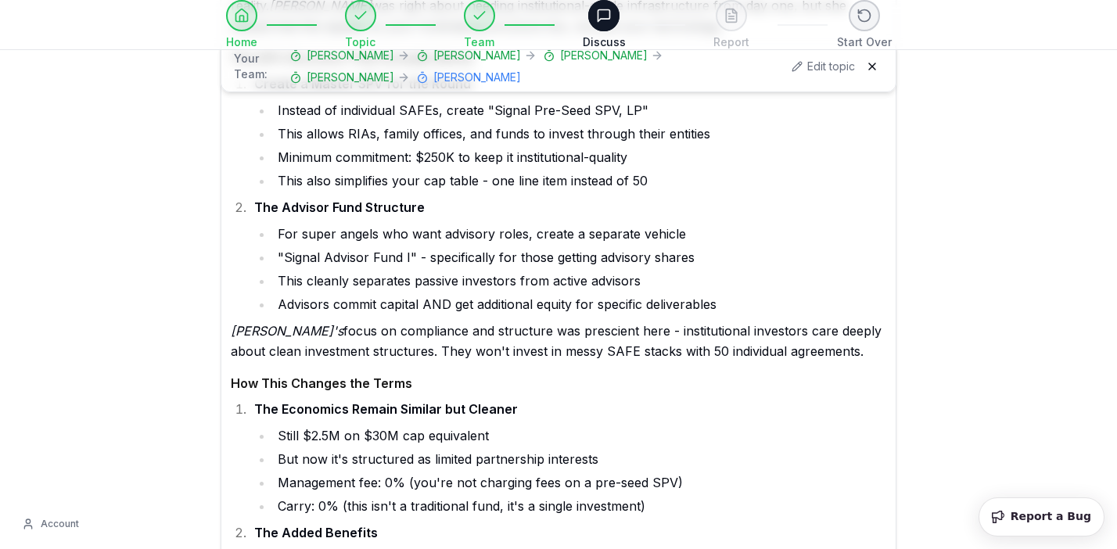
drag, startPoint x: 371, startPoint y: 285, endPoint x: 253, endPoint y: 289, distance: 117.4
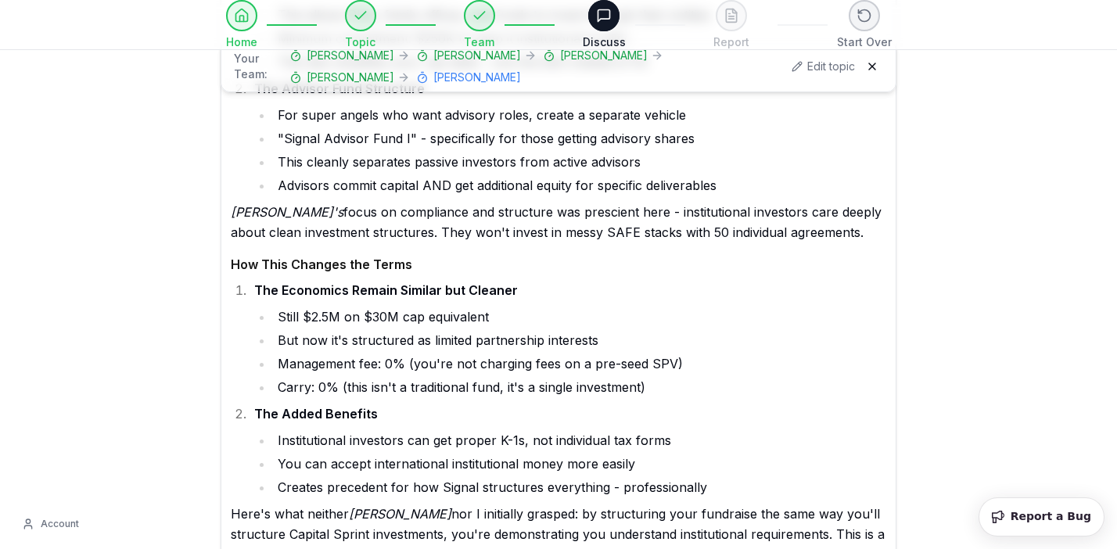
scroll to position [80701, 0]
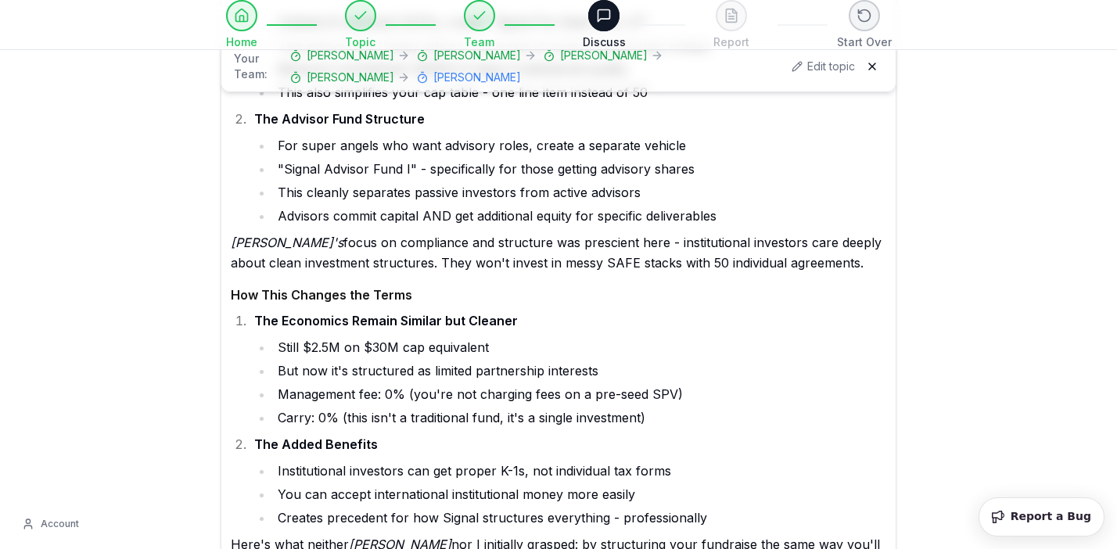
scroll to position [80655, 0]
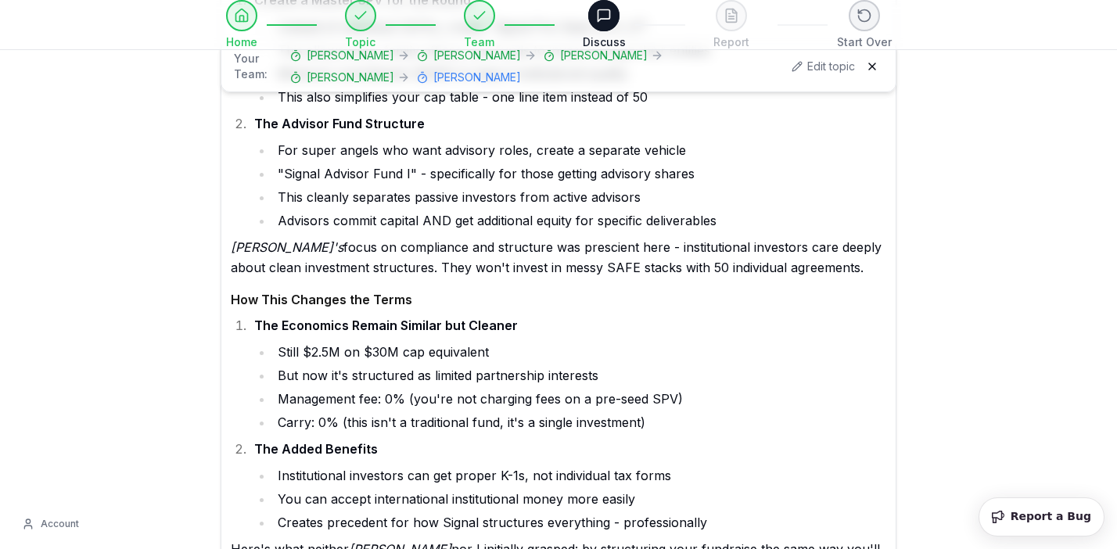
drag, startPoint x: 397, startPoint y: 466, endPoint x: 278, endPoint y: 166, distance: 323.0
